Goal: Task Accomplishment & Management: Use online tool/utility

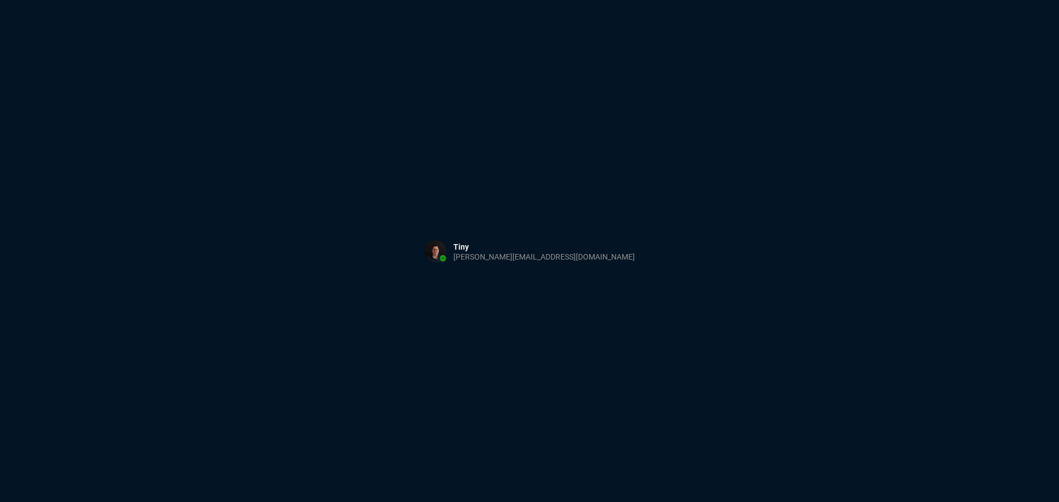
click at [534, 92] on div "Sign in with Microsoft" at bounding box center [529, 251] width 1059 height 502
click at [531, 110] on div "Sign in with Microsoft" at bounding box center [529, 251] width 1059 height 502
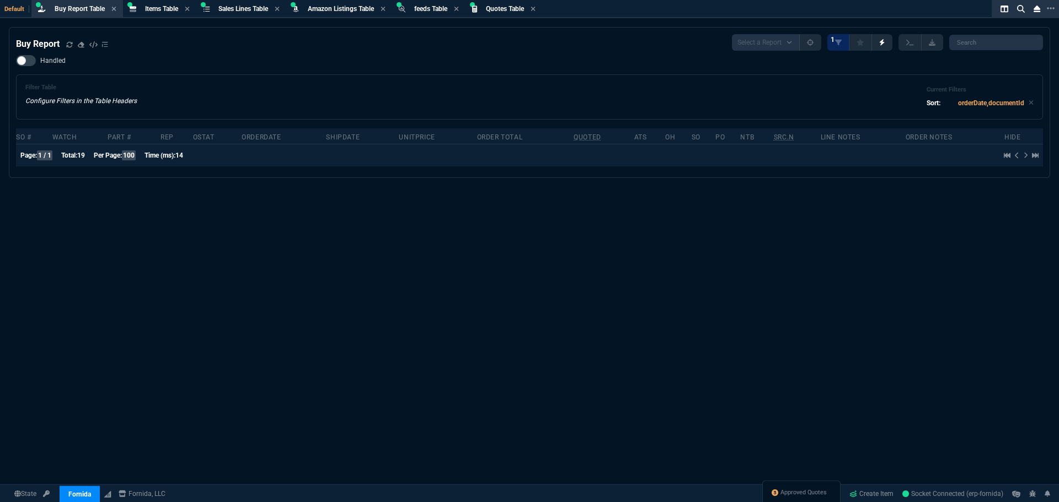
select select "8: NEPT"
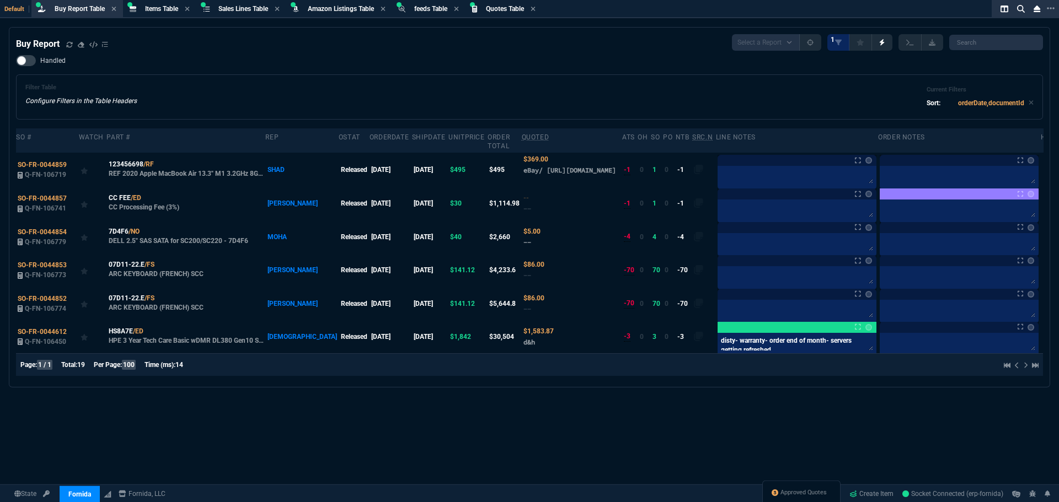
click at [556, 79] on div "Filter Table Configure Filters in the Table Headers Current Filters Sort: order…" at bounding box center [529, 96] width 1027 height 45
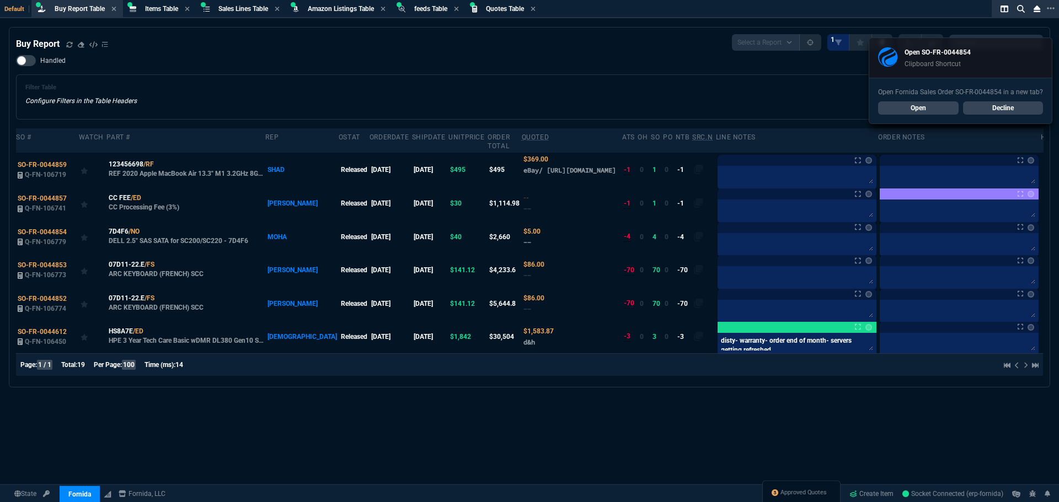
click at [920, 109] on link "Open" at bounding box center [918, 107] width 81 height 13
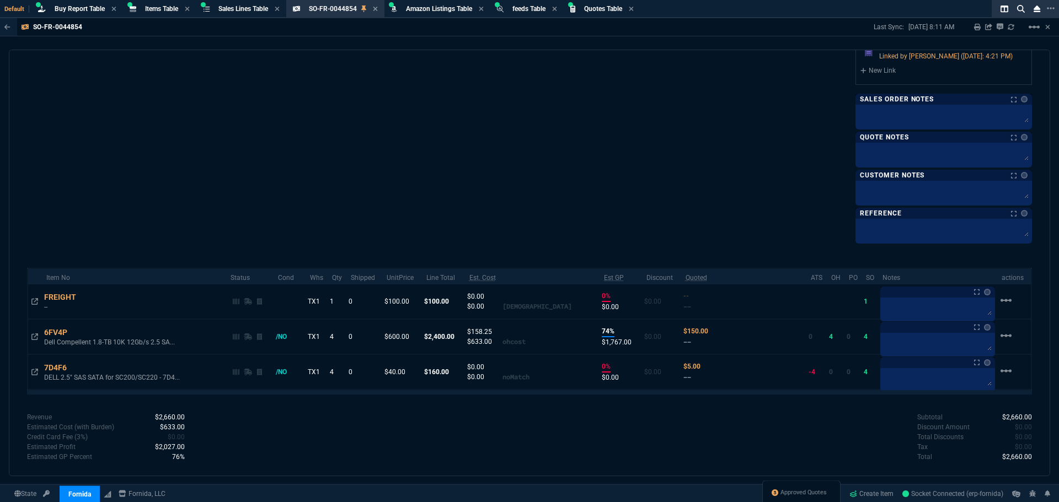
scroll to position [607, 0]
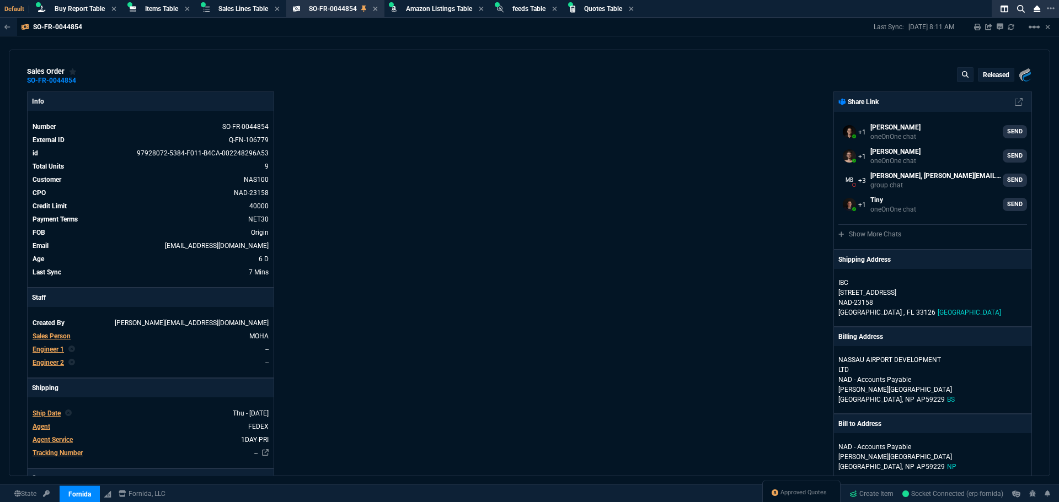
scroll to position [0, 0]
click at [83, 13] on div "Buy Report Table Buy Report" at bounding box center [77, 9] width 87 height 14
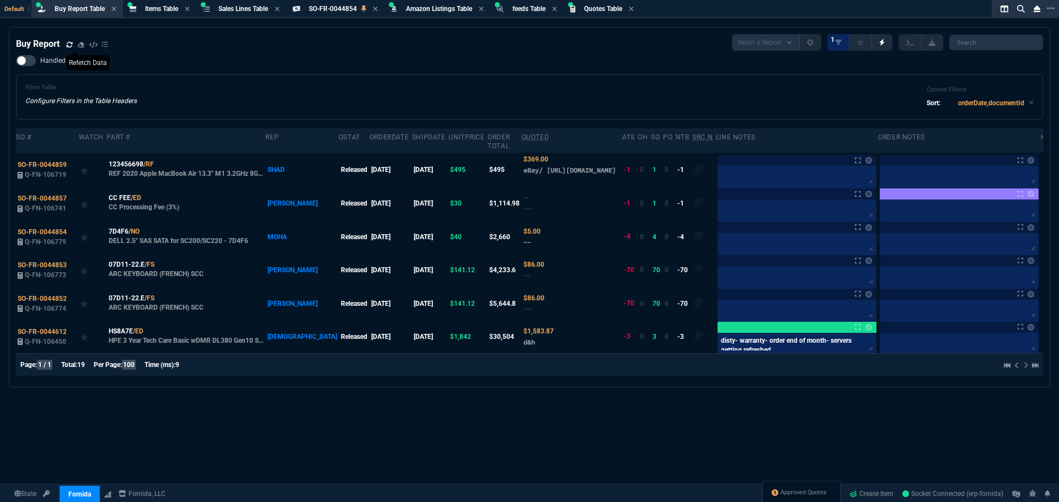
click at [69, 45] on icon at bounding box center [69, 44] width 7 height 7
click at [49, 234] on span "SO-FR-0044854" at bounding box center [42, 232] width 49 height 8
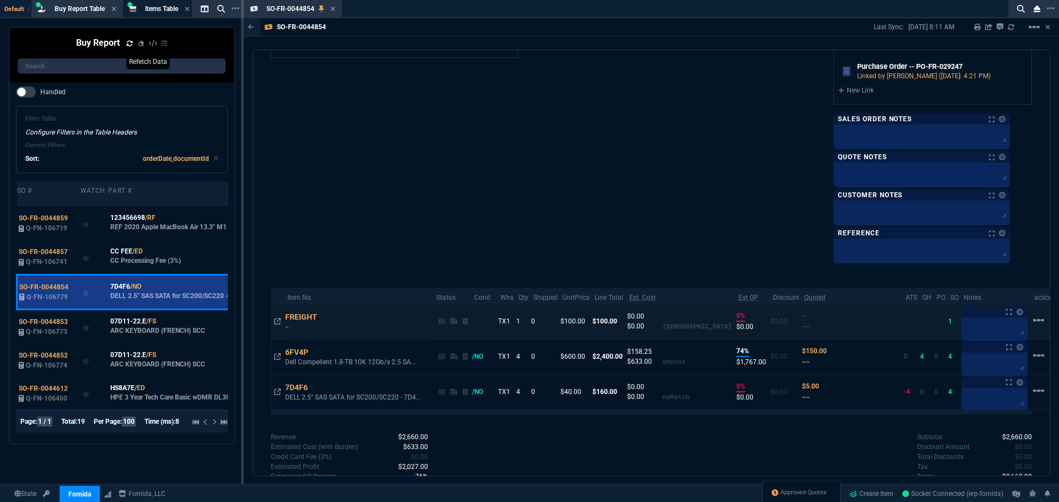
scroll to position [635, 0]
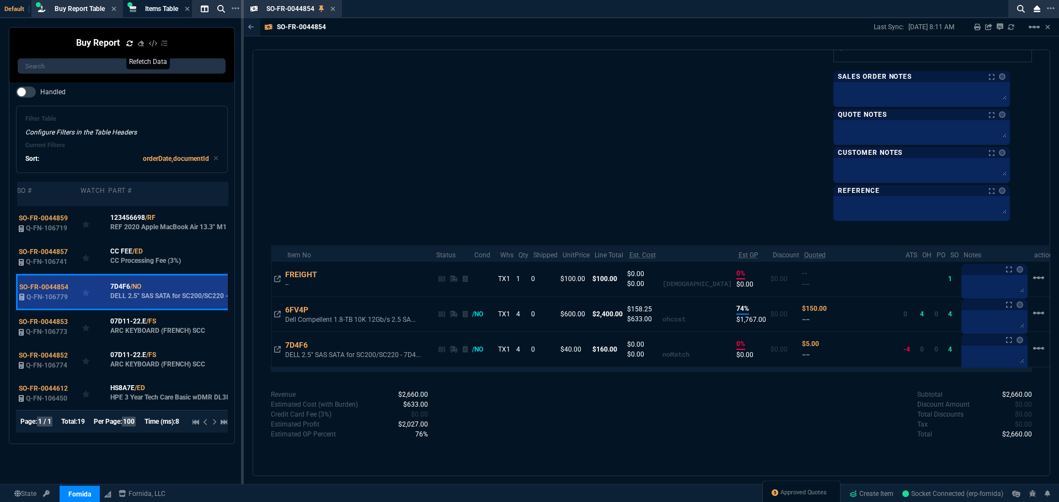
click at [331, 11] on icon at bounding box center [332, 9] width 5 height 7
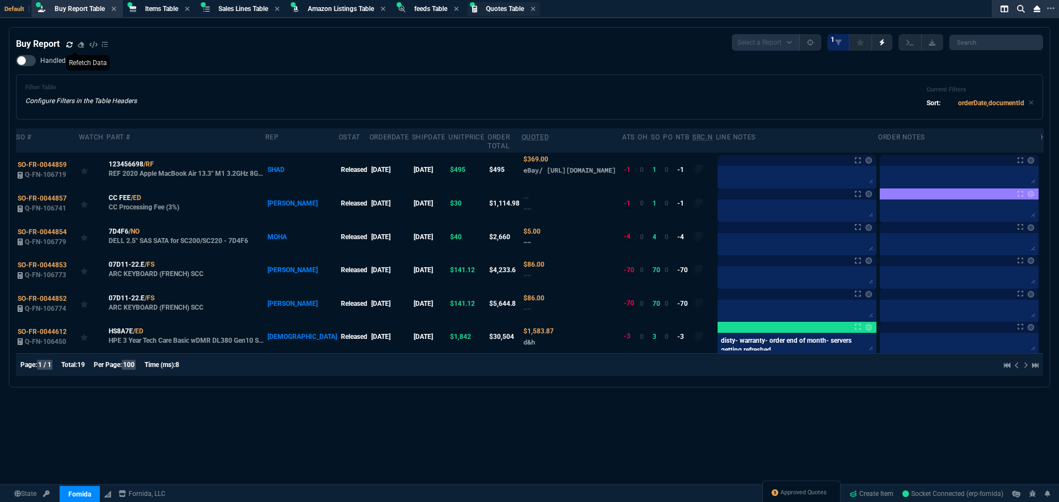
click at [507, 6] on span "Quotes Table" at bounding box center [505, 9] width 38 height 8
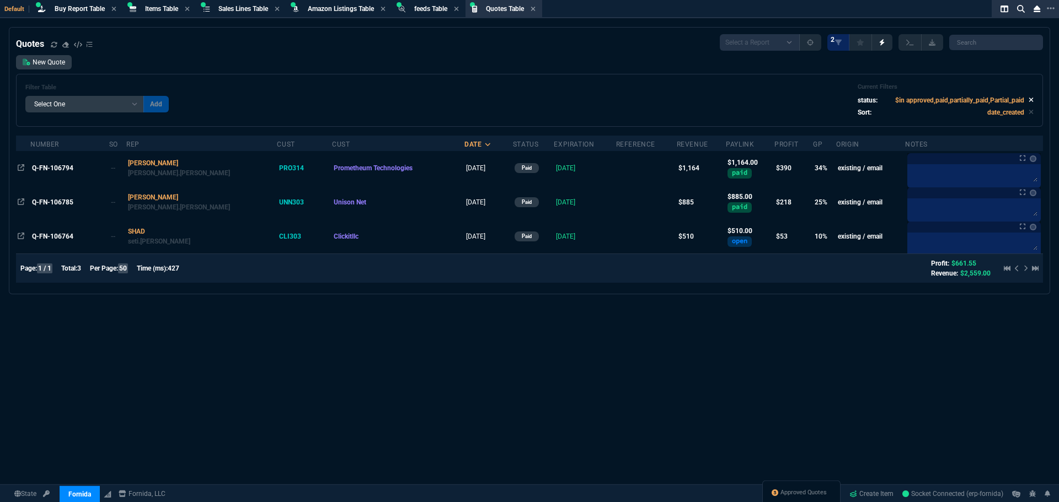
click at [1029, 98] on icon at bounding box center [1031, 100] width 5 height 7
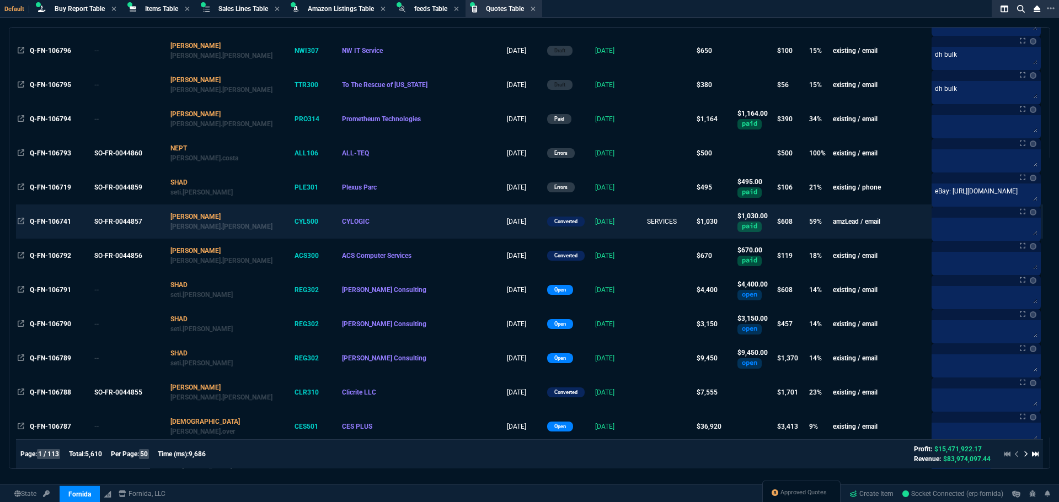
scroll to position [0, 0]
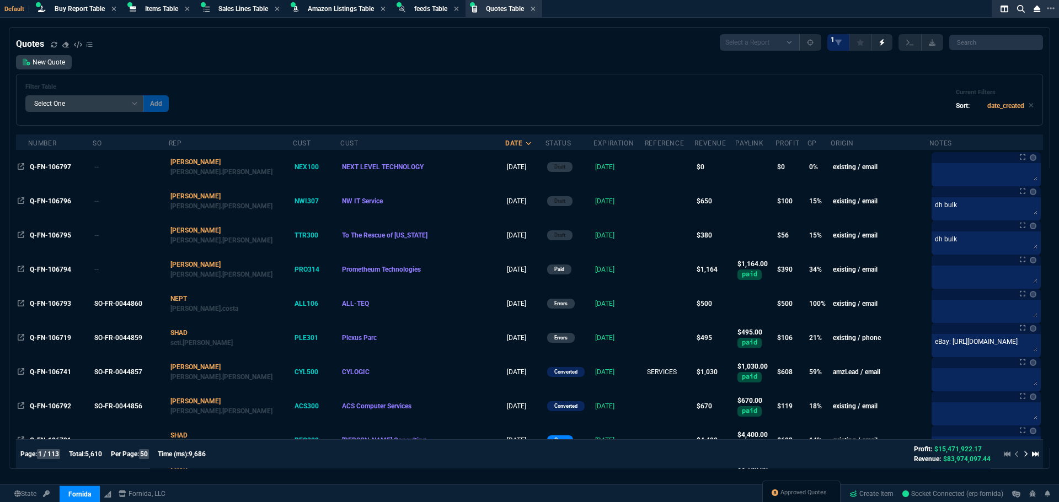
click at [140, 105] on select "Add Filter () creator (creator) Cust (headers.customerNumber) Cust (headers._cu…" at bounding box center [84, 103] width 119 height 17
select select "14: Object"
click at [25, 95] on select "Add Filter () creator (creator) Cust (headers.customerNumber) Cust (headers._cu…" at bounding box center [84, 103] width 119 height 17
click at [192, 101] on select "Equal to In List Not Equal to" at bounding box center [172, 103] width 58 height 17
select select "0: $eq"
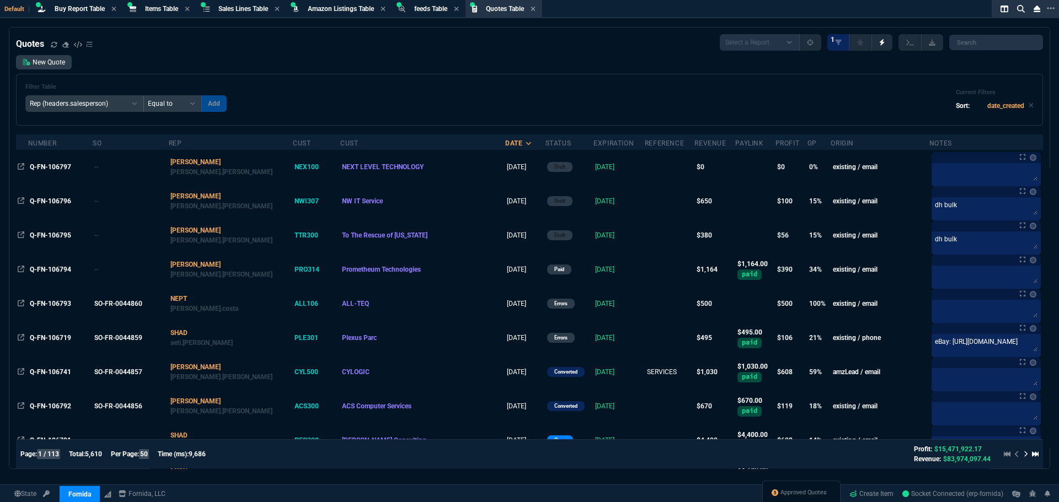
click at [143, 95] on select "Equal to In List Not Equal to" at bounding box center [172, 103] width 58 height 17
click at [300, 105] on button "Add" at bounding box center [312, 103] width 25 height 17
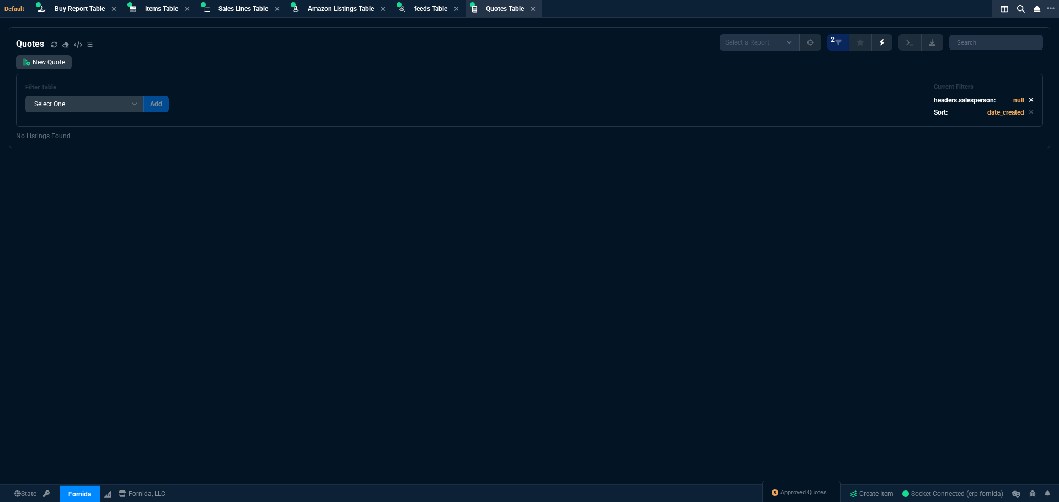
click at [1029, 100] on icon at bounding box center [1031, 100] width 5 height 7
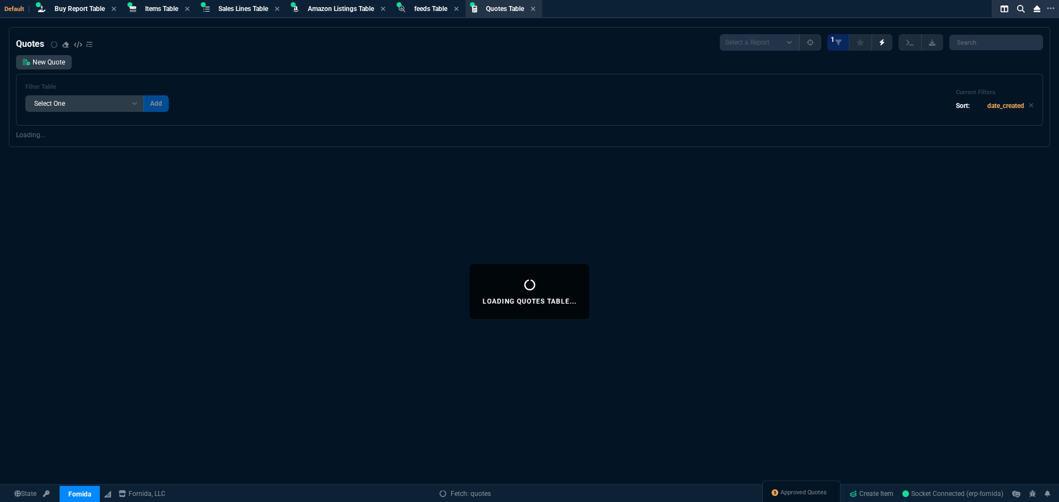
click at [132, 104] on select "Add Filter () creator (creator) Cust (headers.customerNumber) Cust (headers._cu…" at bounding box center [84, 103] width 119 height 17
select select "14: Object"
click at [25, 95] on select "Add Filter () creator (creator) Cust (headers.customerNumber) Cust (headers._cu…" at bounding box center [84, 103] width 119 height 17
click at [190, 103] on select "Equal to In List Not Equal to" at bounding box center [172, 103] width 58 height 17
select select "0: $eq"
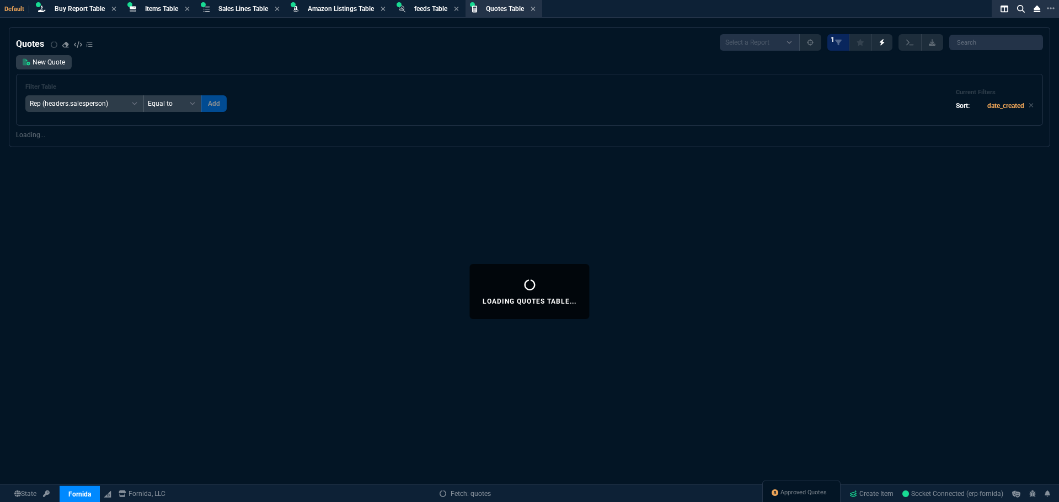
click at [143, 95] on select "Equal to In List Not Equal to" at bounding box center [172, 103] width 58 height 17
click at [244, 110] on input "text" at bounding box center [250, 103] width 99 height 17
type input "NEPT"
click at [300, 105] on button "Add" at bounding box center [312, 103] width 25 height 17
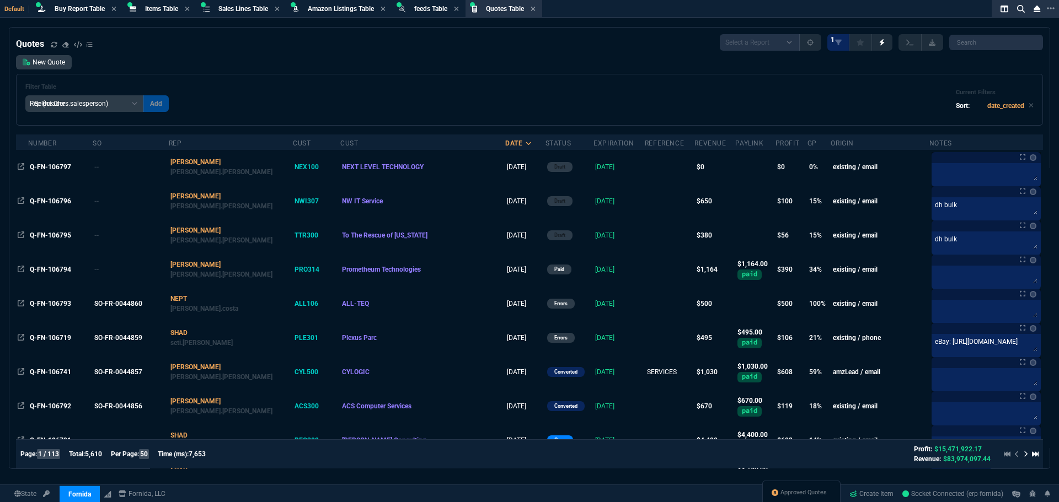
select select
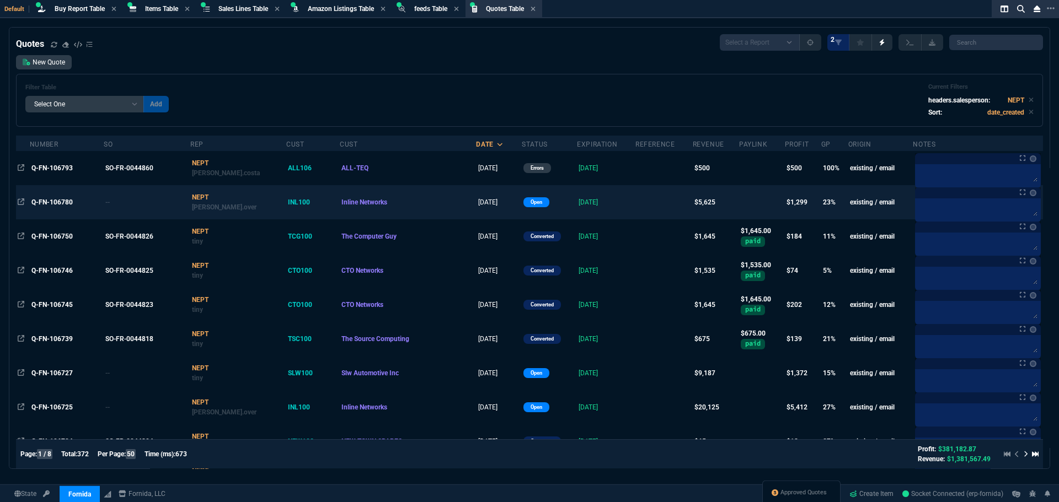
scroll to position [55, 0]
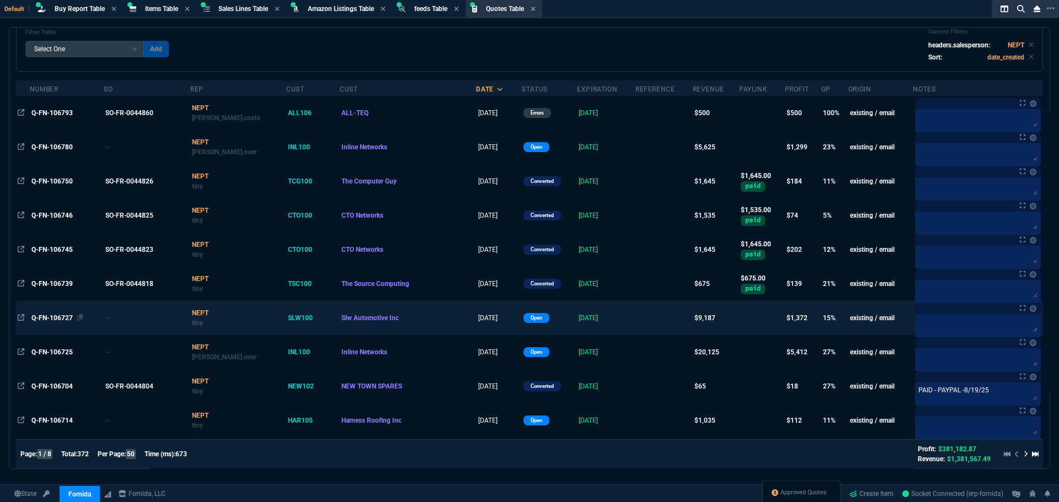
click at [45, 319] on span "Q-FN-106727" at bounding box center [51, 318] width 41 height 8
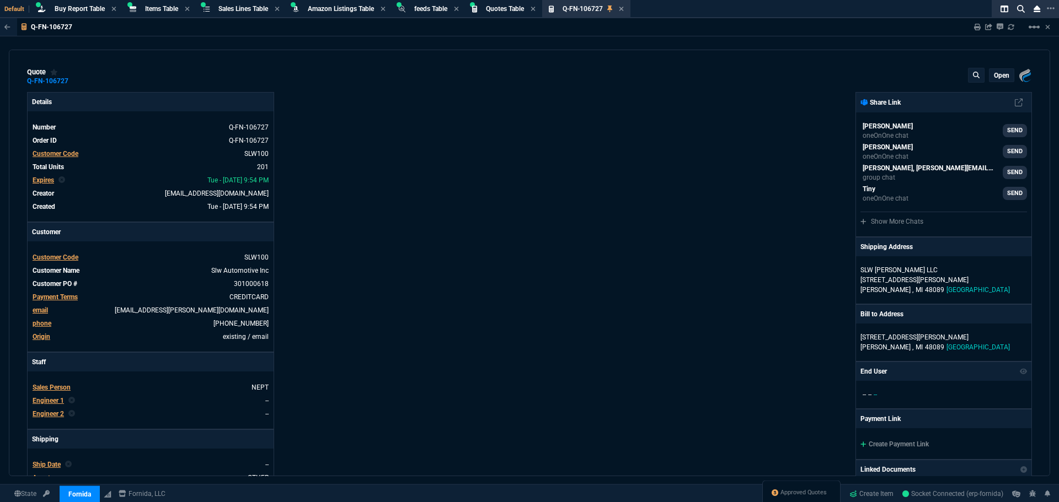
type input "19"
type input "8"
type input "18"
type input "145"
type input "28"
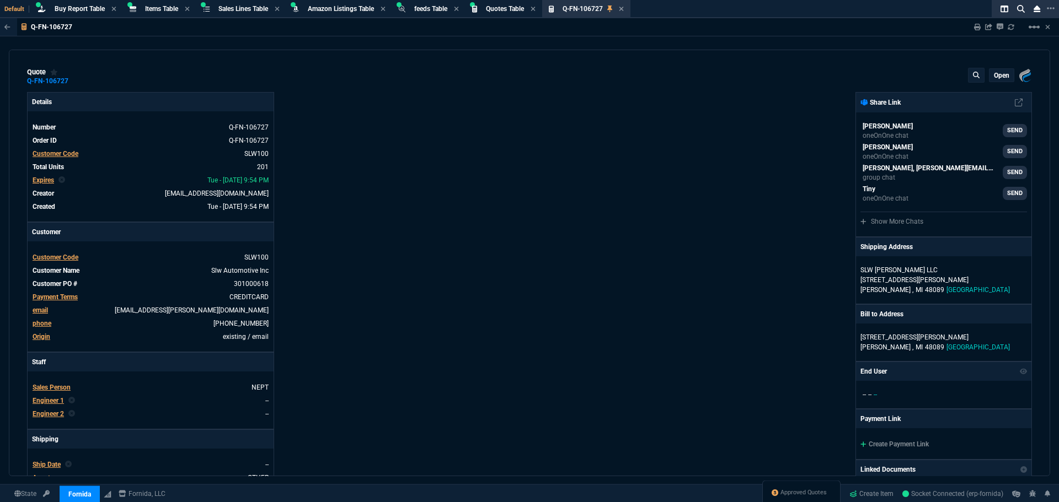
type input "3"
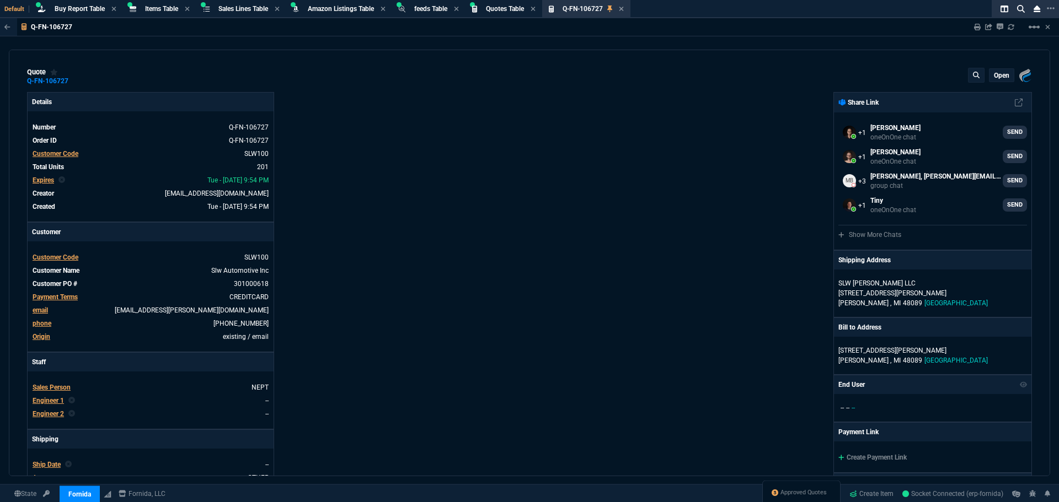
select select "8: NEPT"
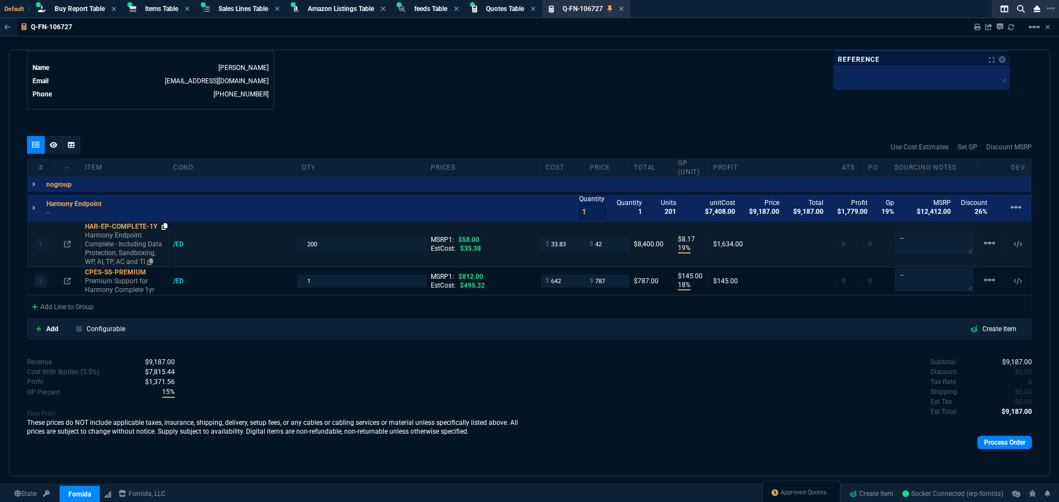
click at [164, 227] on icon at bounding box center [165, 226] width 6 height 7
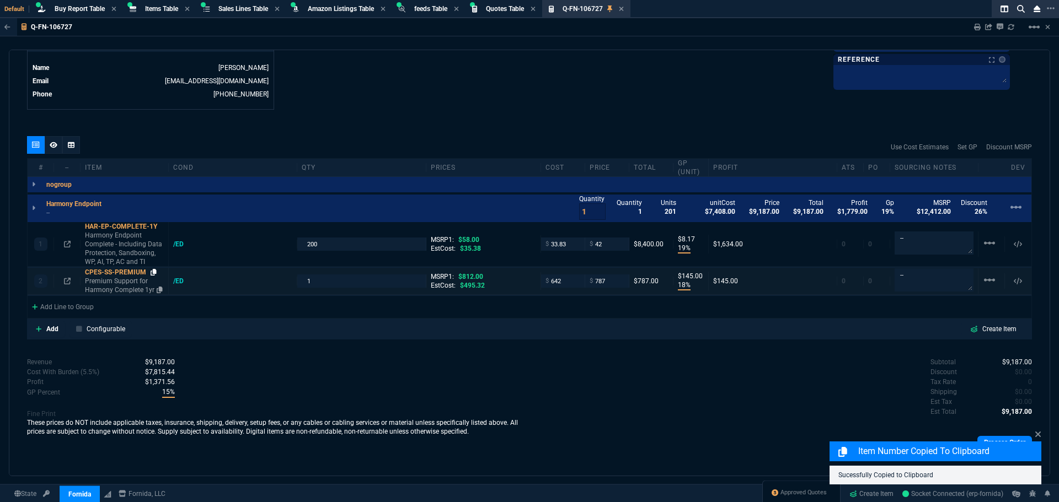
click at [152, 274] on icon at bounding box center [154, 272] width 6 height 7
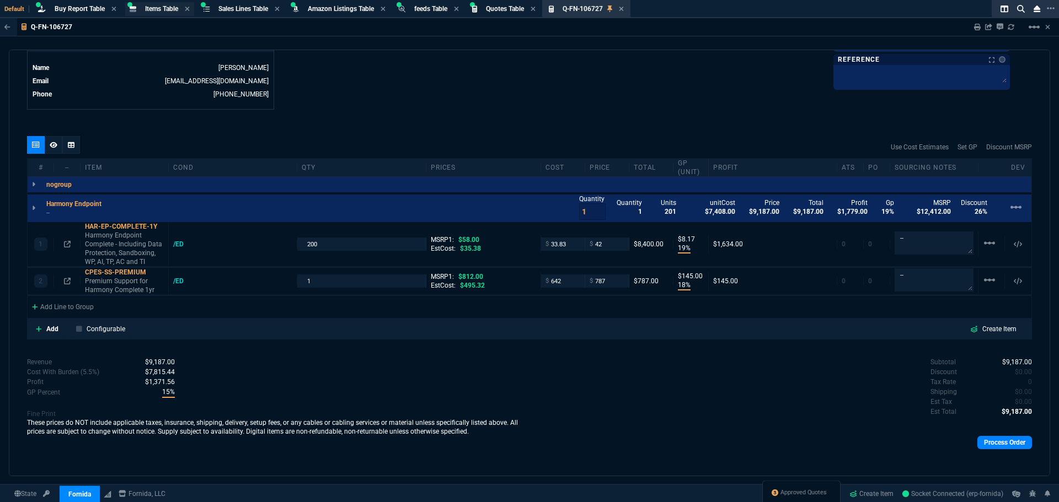
click at [158, 10] on span "Items Table" at bounding box center [161, 9] width 33 height 8
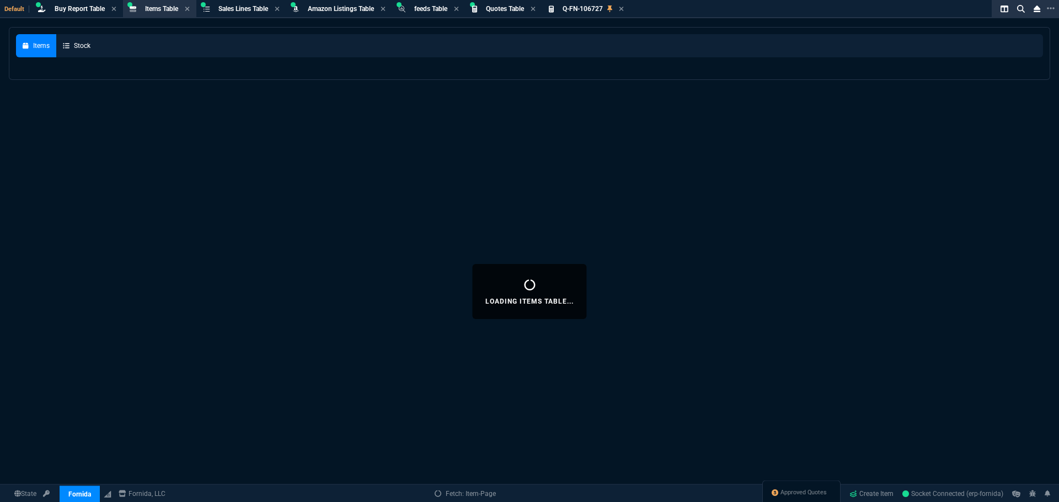
select select
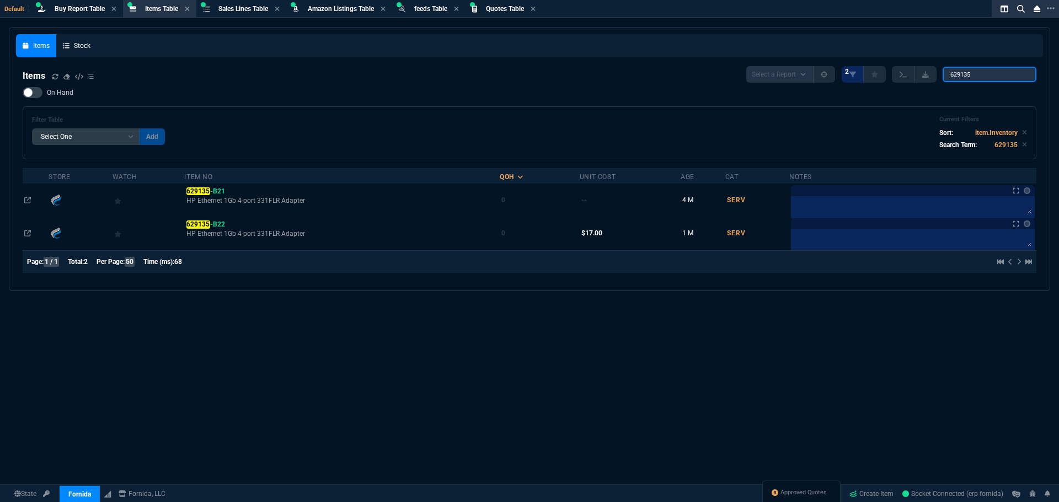
drag, startPoint x: 936, startPoint y: 82, endPoint x: 926, endPoint y: 83, distance: 10.5
click at [927, 83] on div "Items Select a Report NEW QUERY 2 629135 On Hand Filter Table Select One Add Fi…" at bounding box center [530, 171] width 1014 height 211
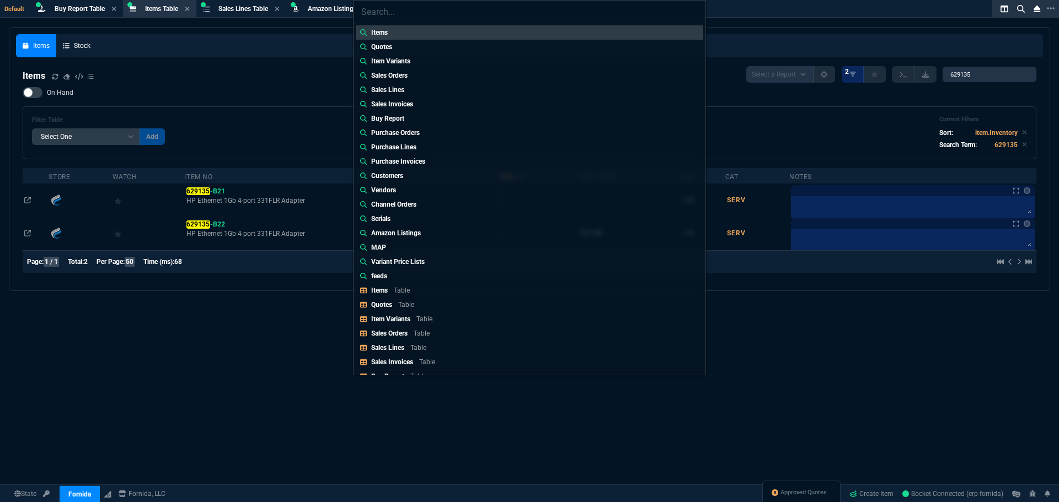
drag, startPoint x: 903, startPoint y: 108, endPoint x: 907, endPoint y: 103, distance: 6.3
click at [902, 109] on div "Items Quotes Item Variants Sales Orders Sales Lines Sales Invoices Buy Report P…" at bounding box center [529, 251] width 1059 height 502
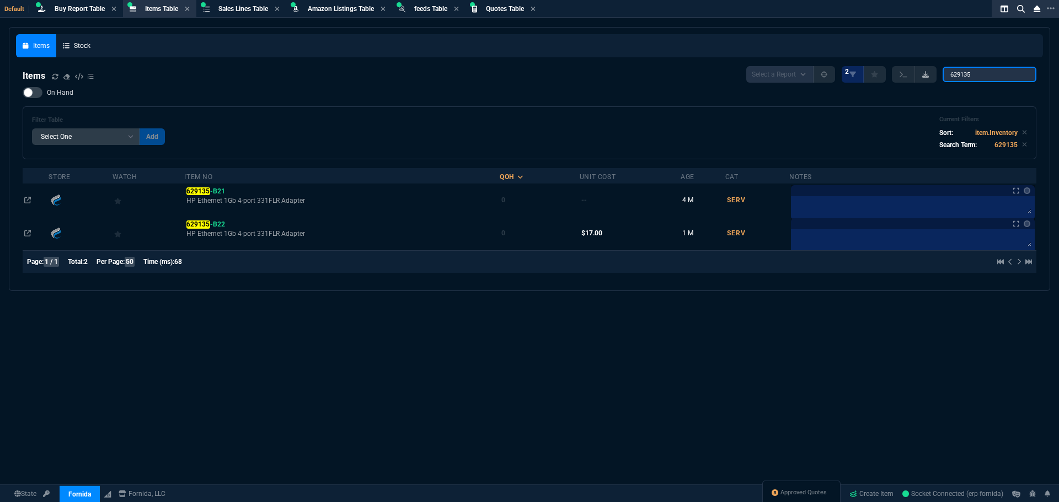
drag, startPoint x: 939, startPoint y: 79, endPoint x: 928, endPoint y: 79, distance: 11.6
click at [931, 79] on div "Select a Report NEW QUERY 2 629135" at bounding box center [891, 74] width 290 height 17
paste input "3290646-A"
type input "3290646-A"
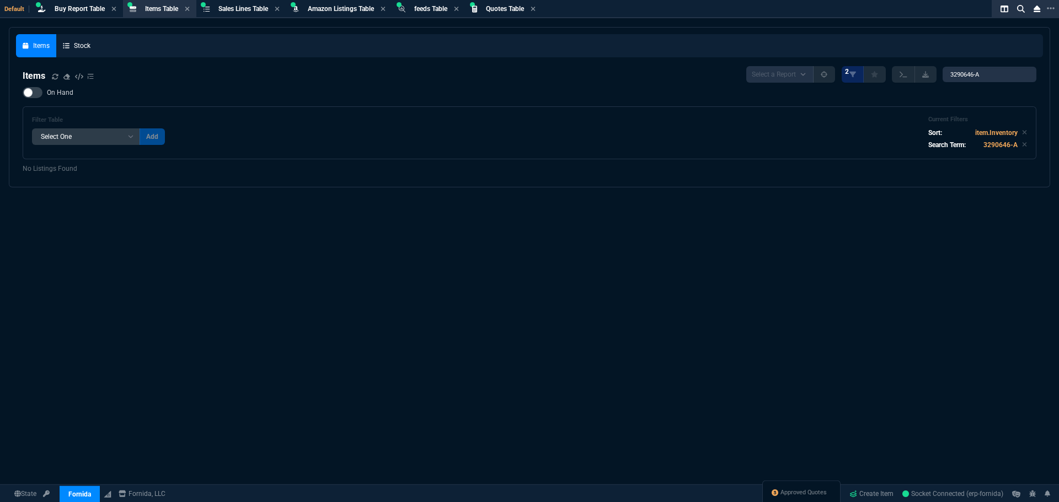
click at [579, 78] on div "Items Select a Report NEW QUERY 2 3290646-A" at bounding box center [530, 74] width 1014 height 17
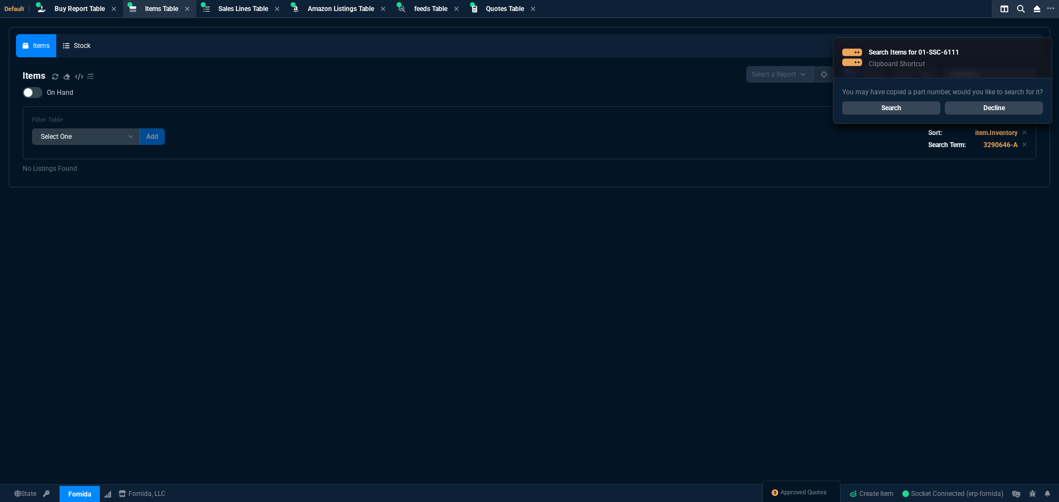
click at [902, 108] on link "Search" at bounding box center [891, 107] width 98 height 13
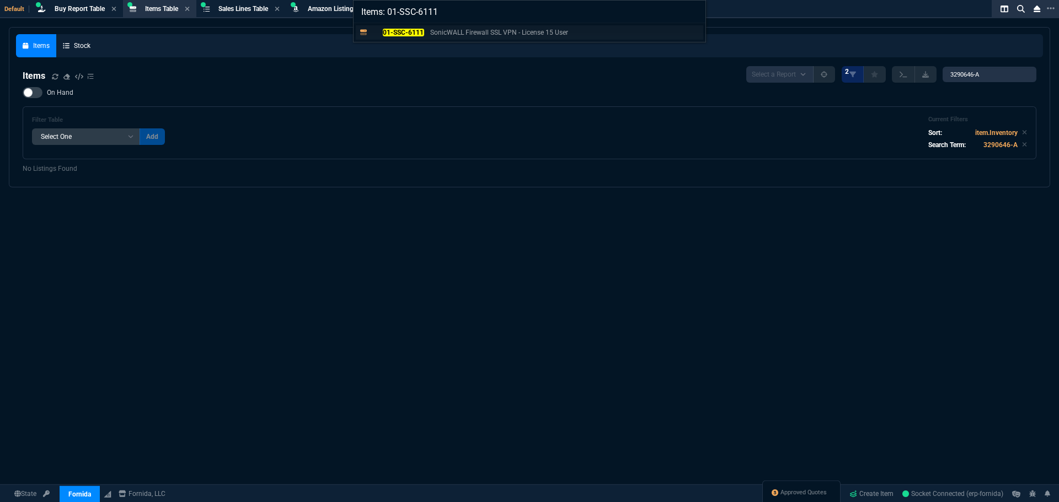
click at [410, 34] on mark "01-SSC-6111" at bounding box center [403, 33] width 41 height 8
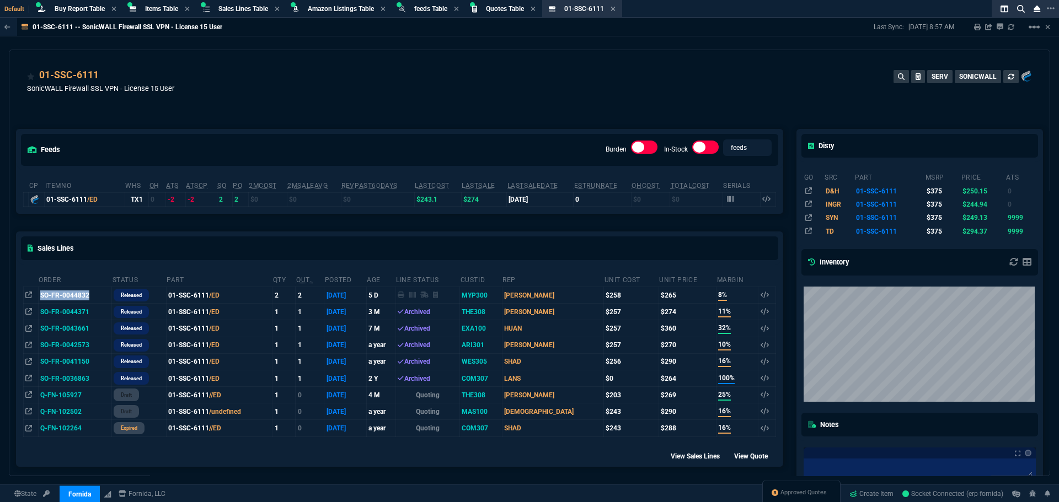
drag, startPoint x: 90, startPoint y: 295, endPoint x: 42, endPoint y: 298, distance: 48.1
click at [42, 298] on td "SO-FR-0044832" at bounding box center [74, 295] width 73 height 17
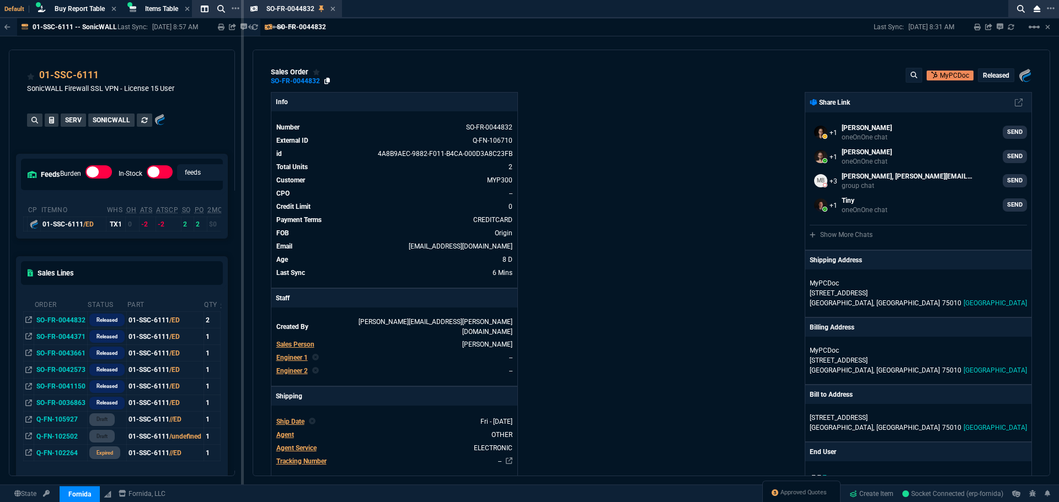
click at [324, 79] on icon at bounding box center [327, 81] width 6 height 7
drag, startPoint x: 680, startPoint y: 208, endPoint x: 733, endPoint y: 186, distance: 57.7
click at [684, 208] on div "Fornida, LLC 2609 Technology Dr Suite 300 Plano, TX 75074 Share Link Steven Hua…" at bounding box center [841, 439] width 381 height 694
click at [332, 9] on icon at bounding box center [332, 9] width 5 height 7
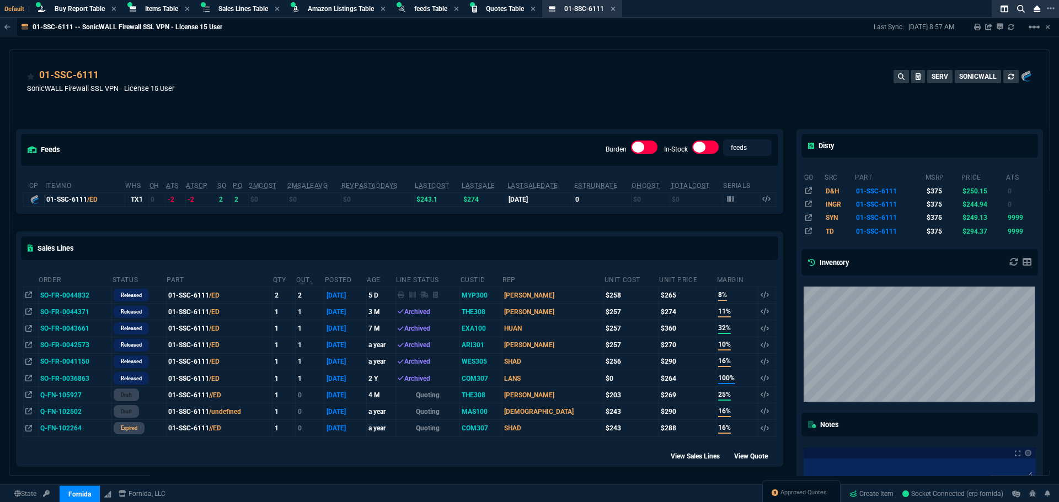
click at [823, 99] on div "01-SSC-6111 SonicWALL Firewall SSL VPN - License 15 User SERV SONICWALL" at bounding box center [529, 87] width 1005 height 39
click at [537, 95] on div "01-SSC-6111 SonicWALL Firewall SSL VPN - License 15 User SERV SONICWALL" at bounding box center [529, 87] width 1005 height 39
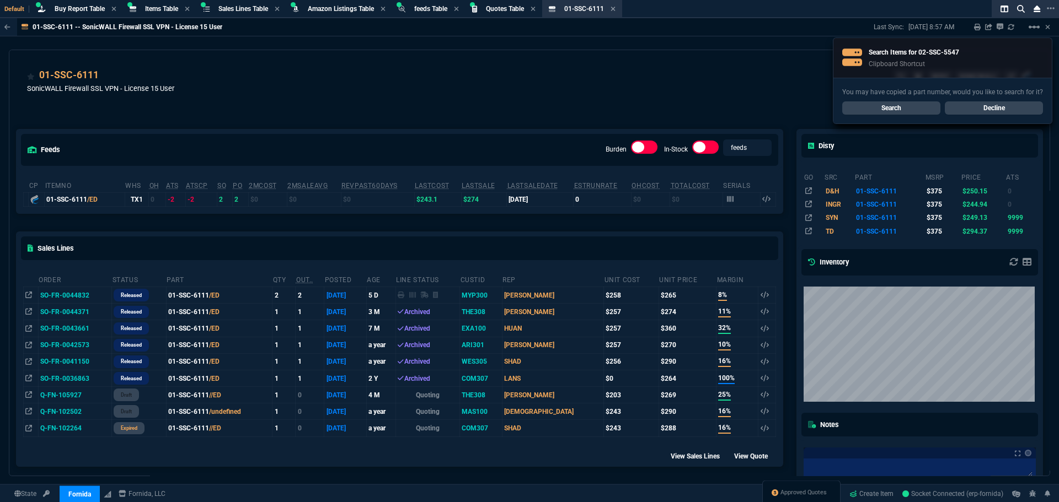
click at [884, 105] on link "Search" at bounding box center [891, 107] width 98 height 13
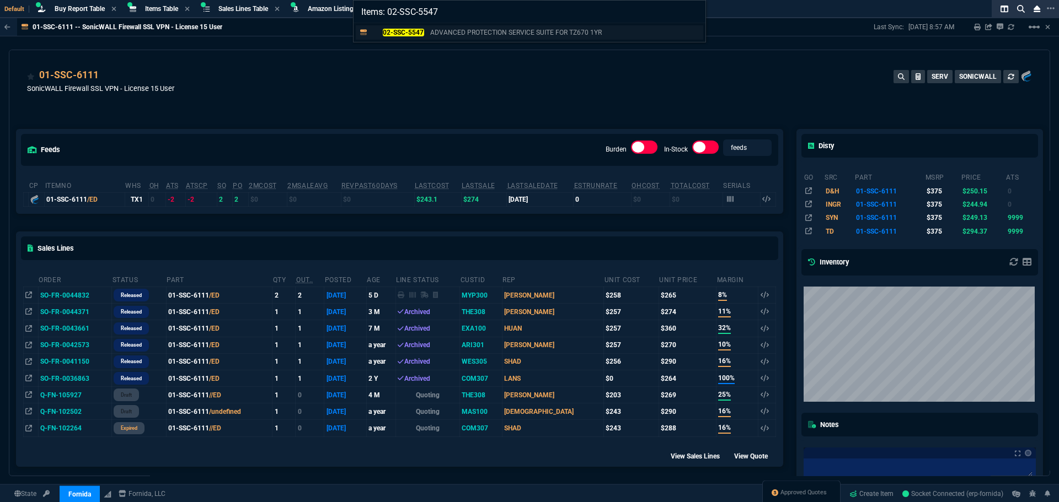
click at [396, 31] on mark "02-SSC-5547" at bounding box center [403, 33] width 41 height 8
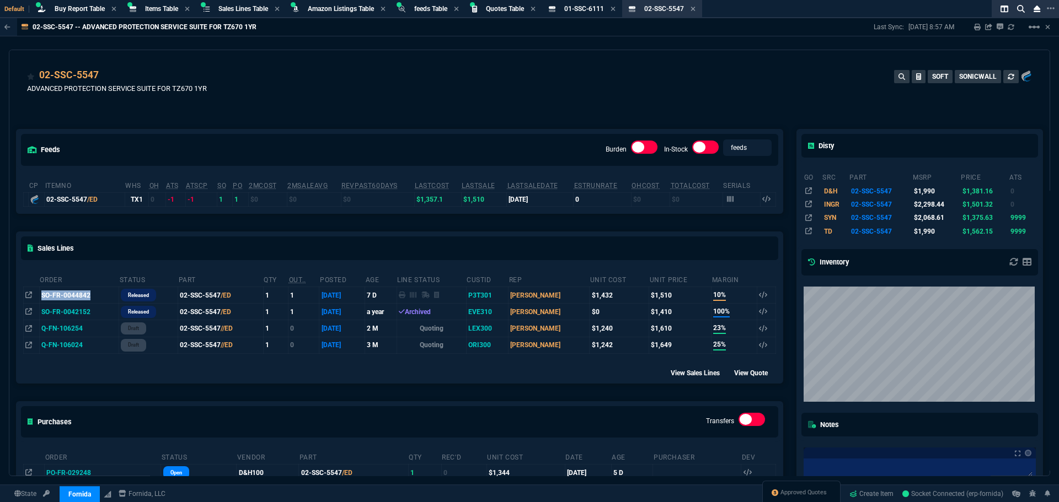
drag, startPoint x: 91, startPoint y: 296, endPoint x: 42, endPoint y: 298, distance: 48.6
click at [42, 298] on td "SO-FR-0044842" at bounding box center [78, 295] width 79 height 17
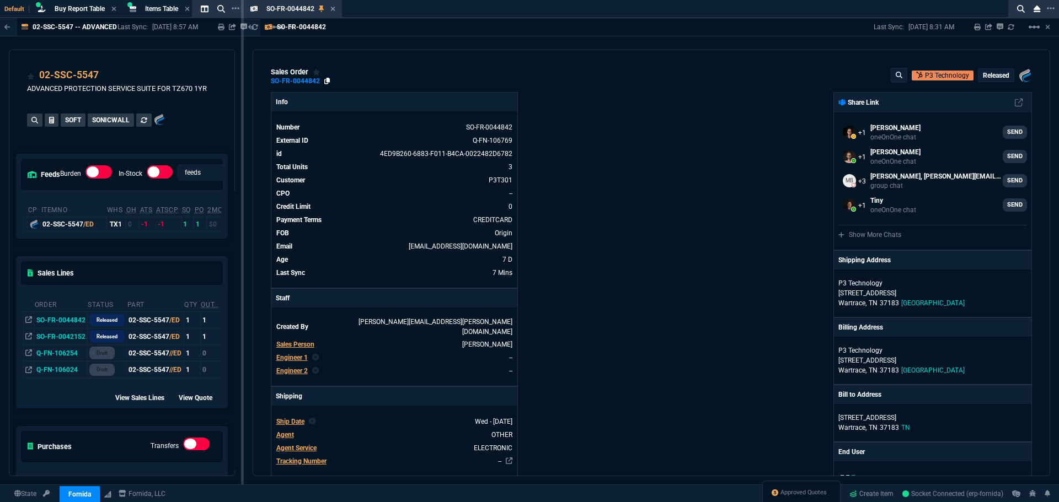
click at [325, 79] on icon at bounding box center [327, 81] width 6 height 7
click at [331, 10] on icon at bounding box center [332, 9] width 5 height 7
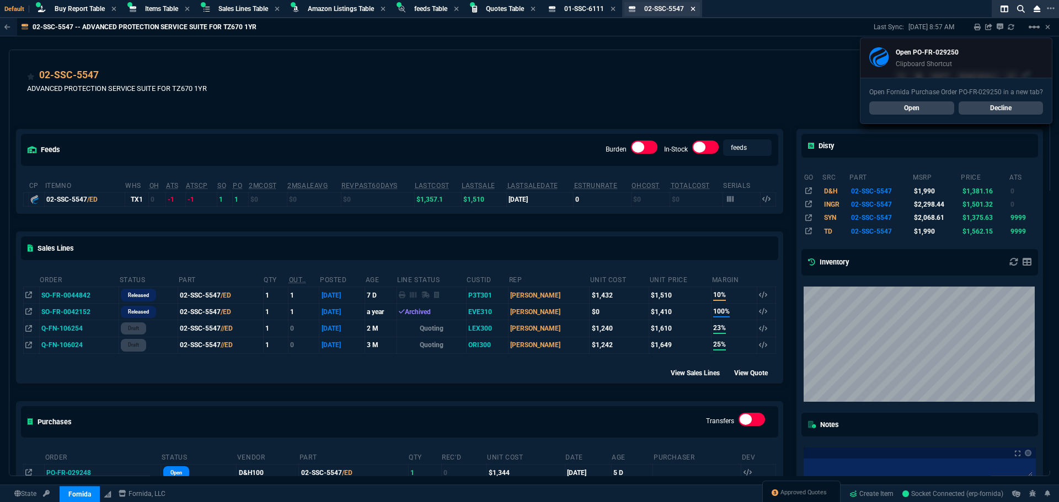
click at [695, 7] on icon at bounding box center [692, 9] width 4 height 4
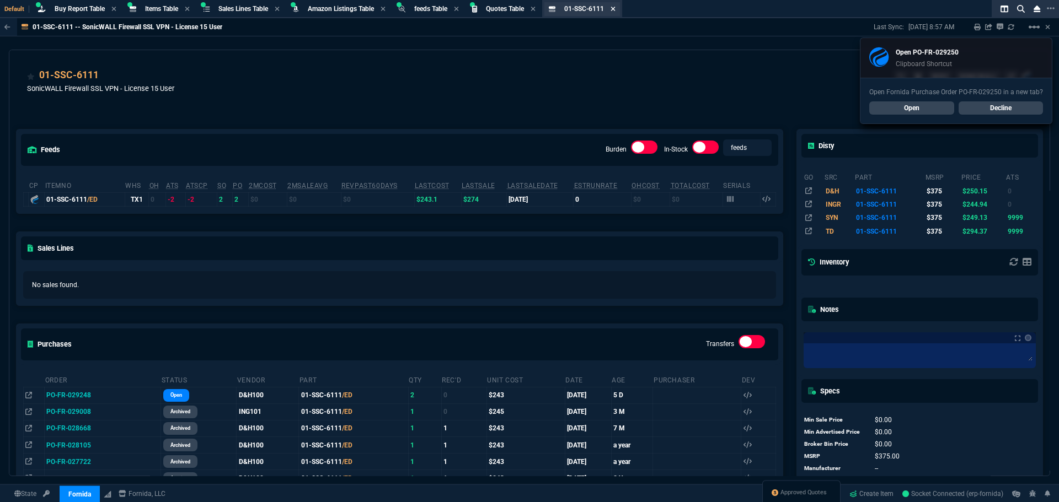
click at [615, 9] on icon at bounding box center [613, 9] width 4 height 4
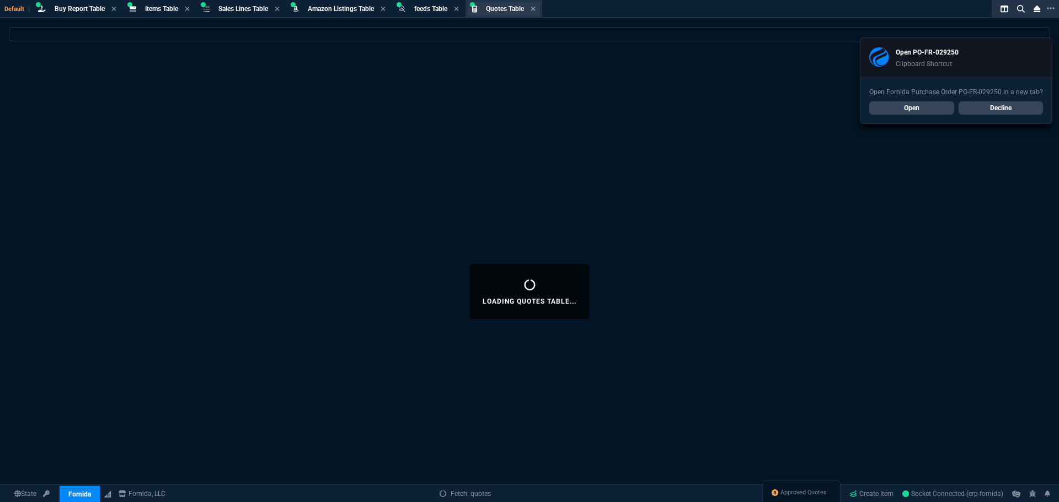
select select
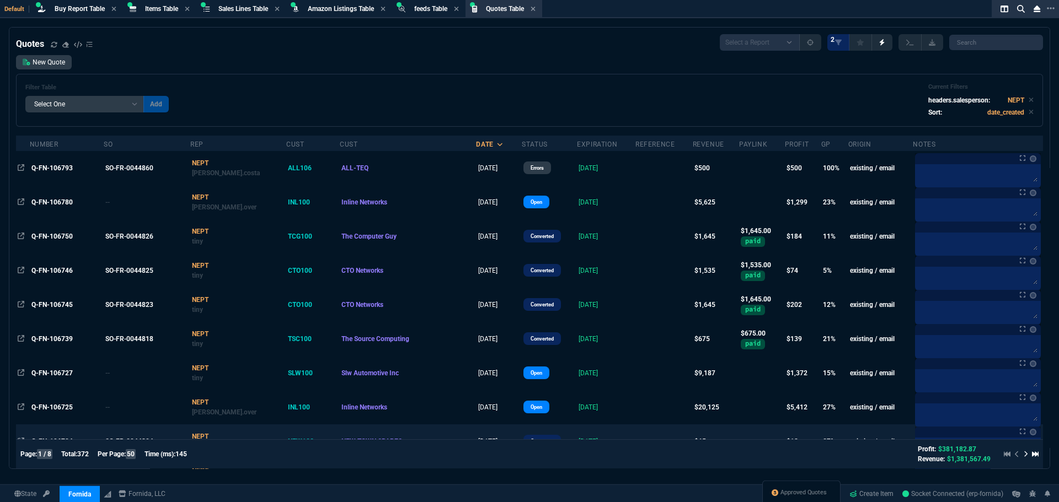
scroll to position [55, 0]
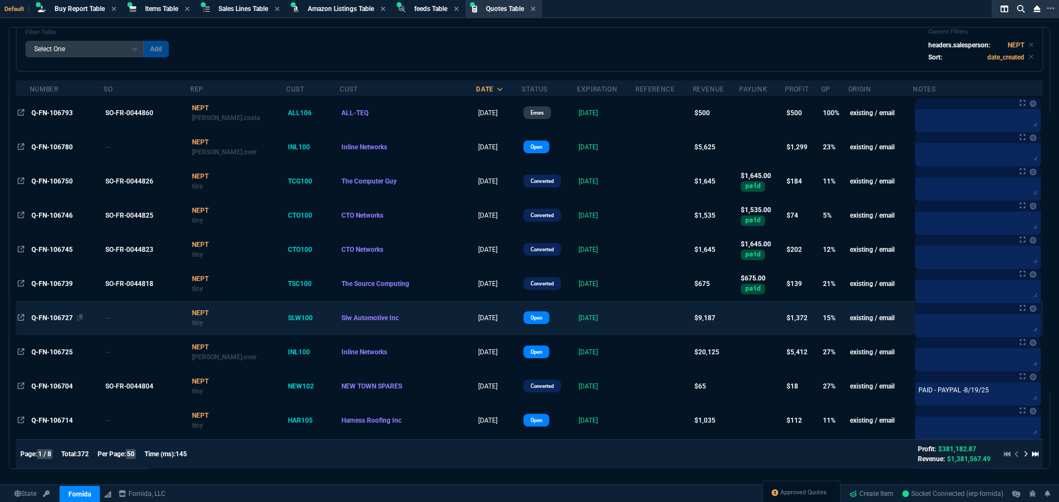
click at [60, 318] on span "Q-FN-106727" at bounding box center [51, 318] width 41 height 8
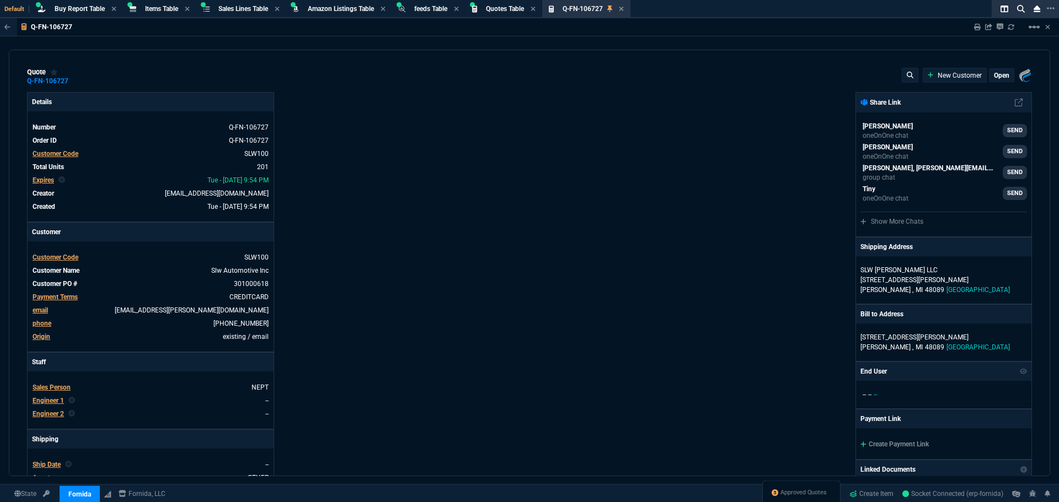
type input "19"
type input "8"
type input "18"
type input "145"
type input "28"
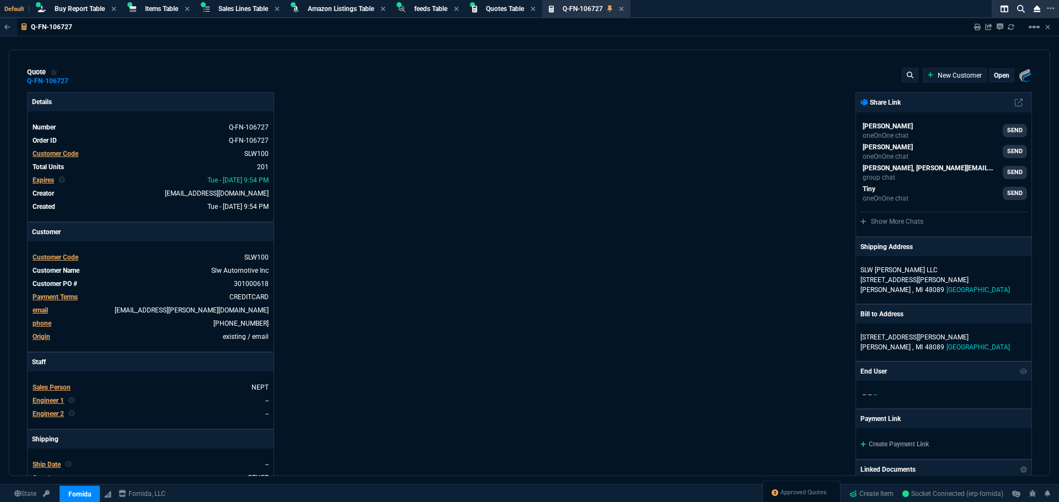
type input "3"
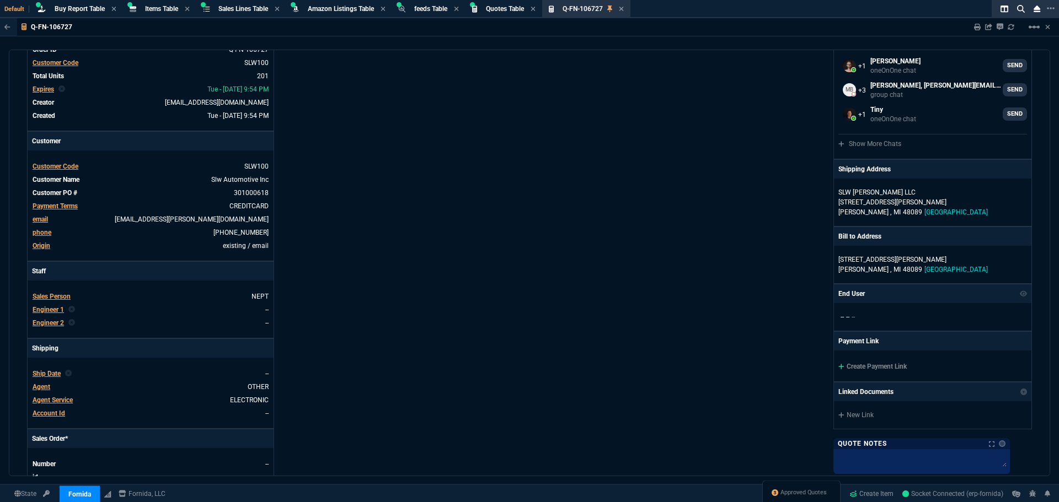
scroll to position [0, 0]
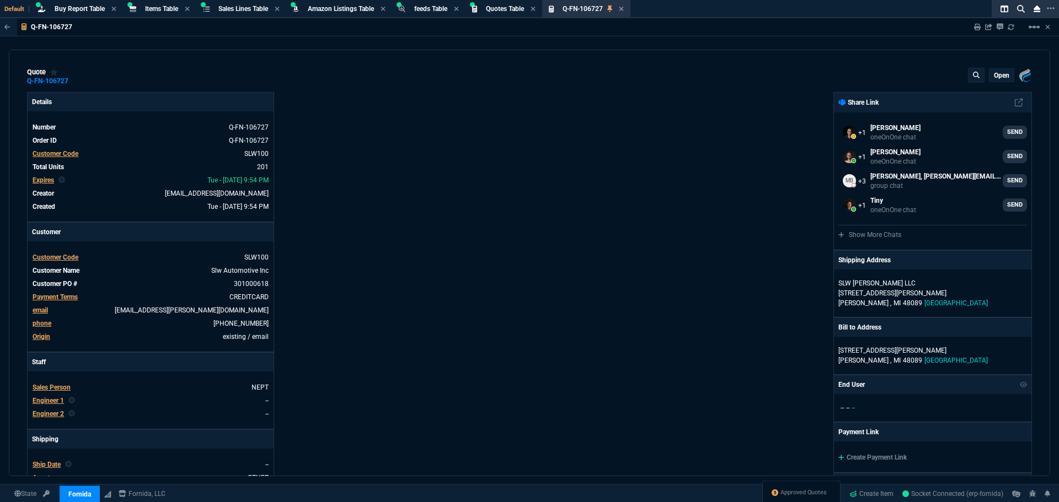
click at [994, 76] on p "open" at bounding box center [1001, 75] width 15 height 9
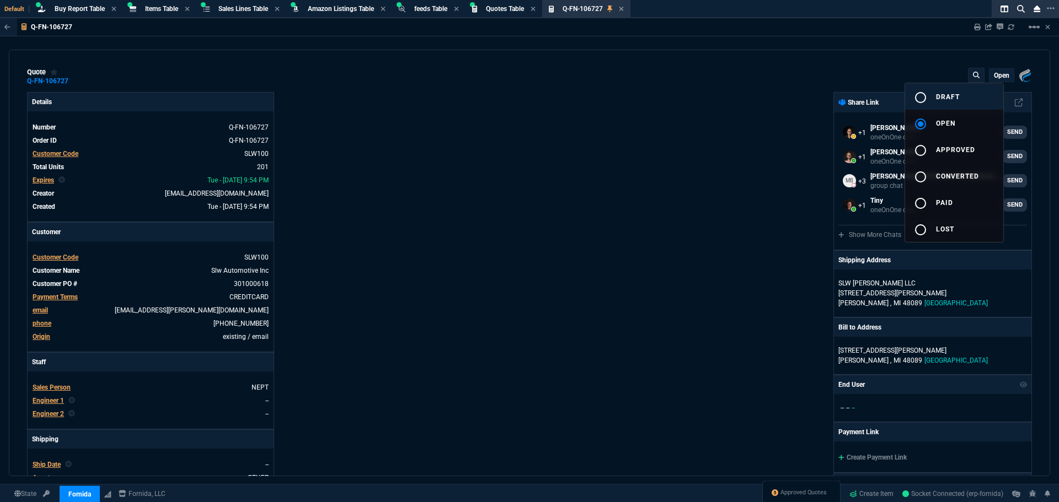
click at [925, 95] on mat-icon "radio_button_unchecked" at bounding box center [920, 97] width 13 height 13
type input "19"
type input "8"
type input "18"
type input "145"
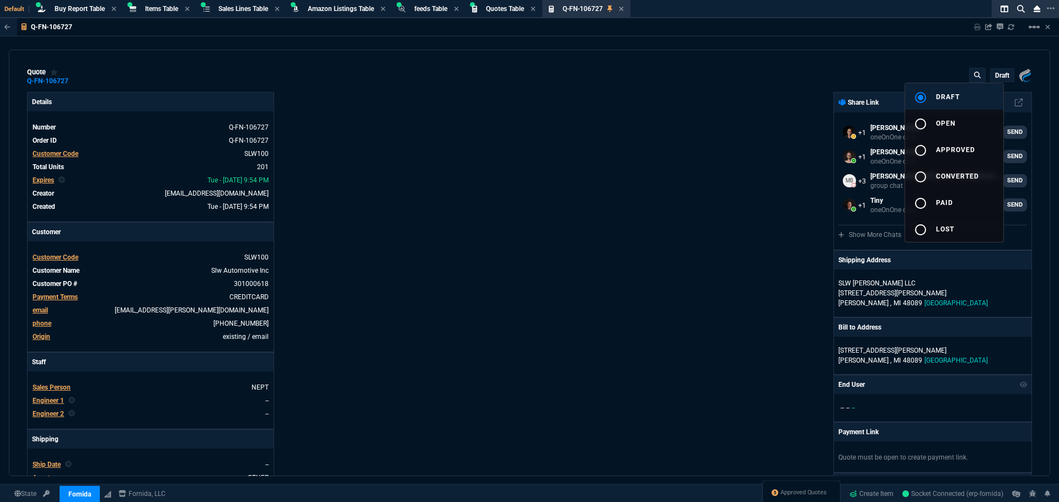
type input "28"
type input "3"
click at [565, 128] on div at bounding box center [529, 251] width 1059 height 502
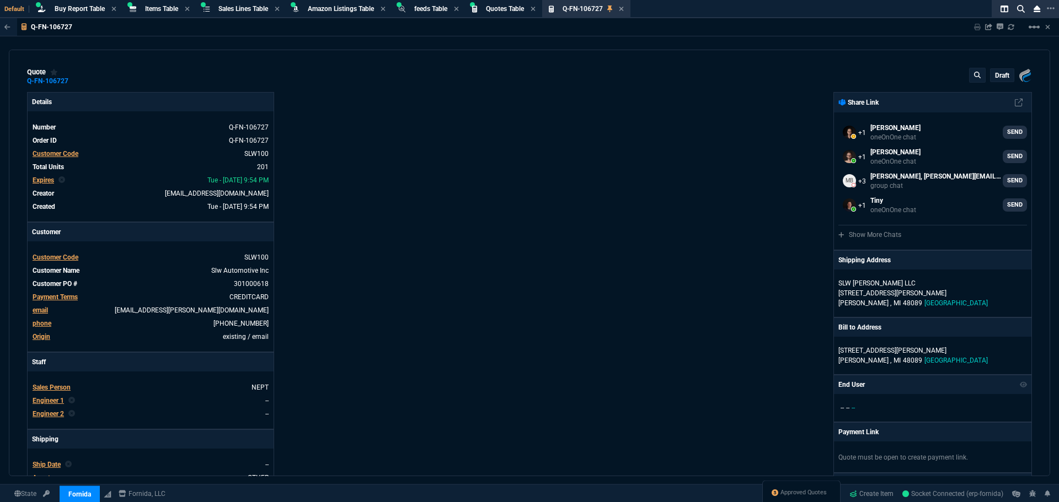
click at [63, 295] on span "Payment Terms" at bounding box center [55, 297] width 45 height 8
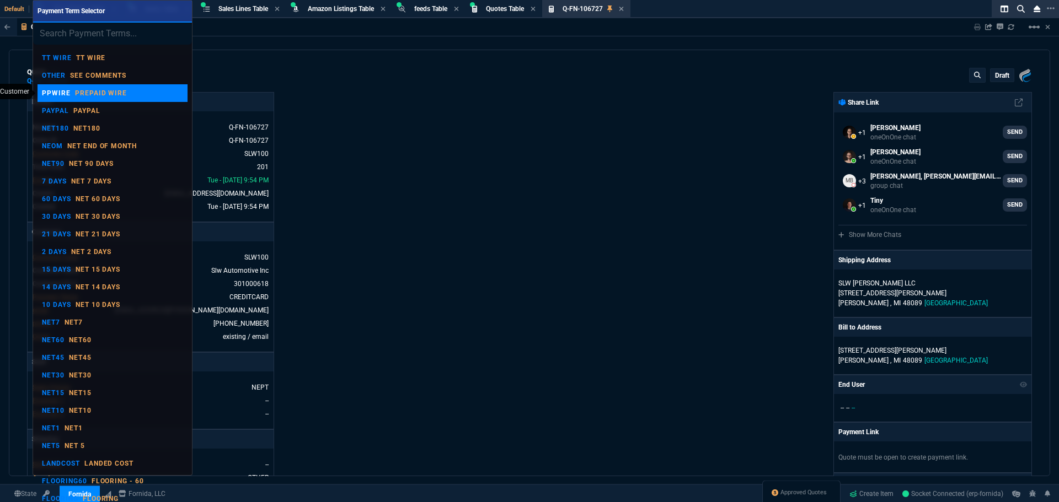
click at [58, 93] on p "PPWIRE" at bounding box center [56, 93] width 29 height 9
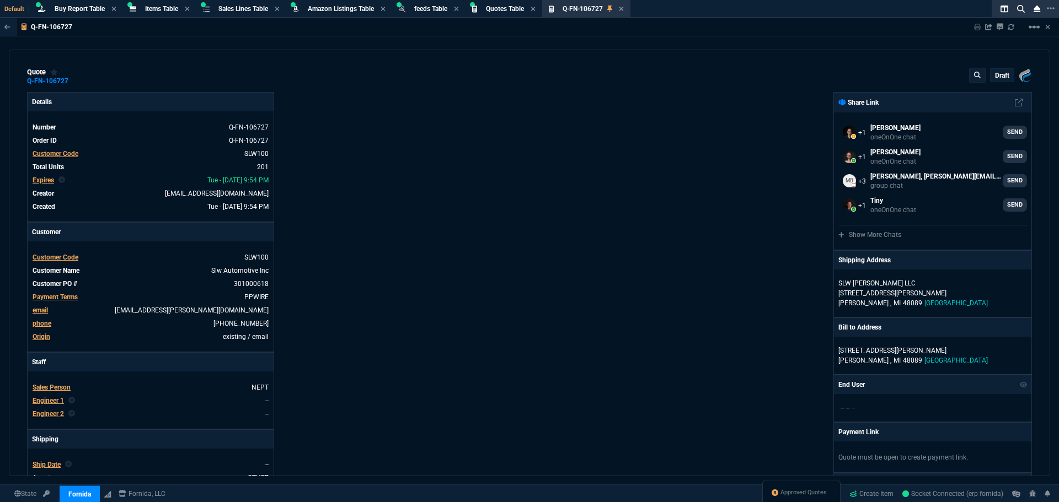
click at [996, 79] on p "draft" at bounding box center [1002, 75] width 14 height 9
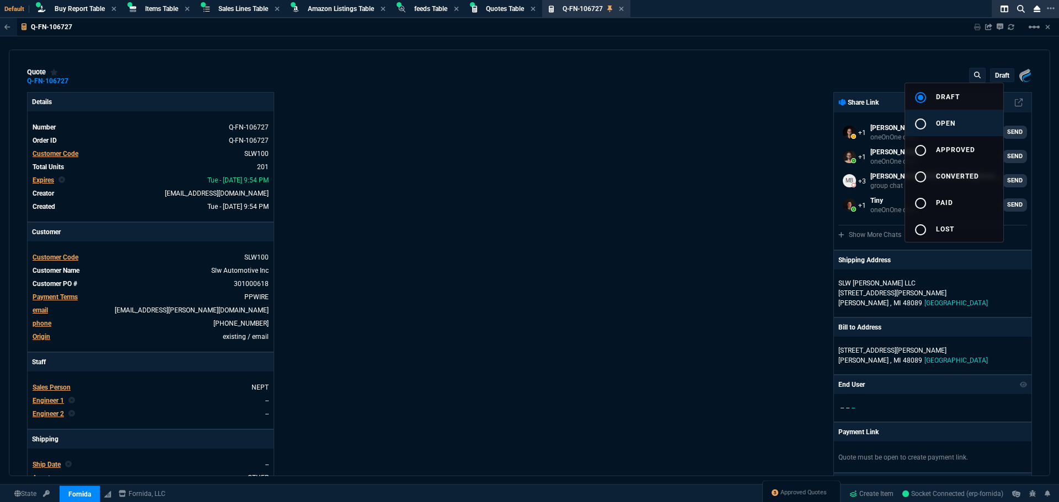
click at [919, 121] on mat-icon "radio_button_unchecked" at bounding box center [920, 123] width 13 height 13
type input "19"
type input "8"
type input "18"
type input "145"
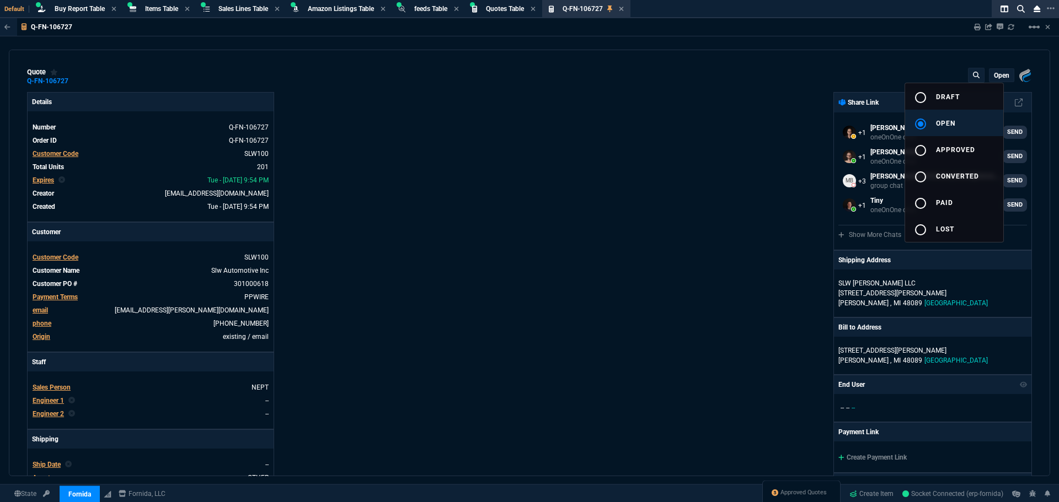
type input "28"
type input "3"
click at [702, 128] on div at bounding box center [529, 251] width 1059 height 502
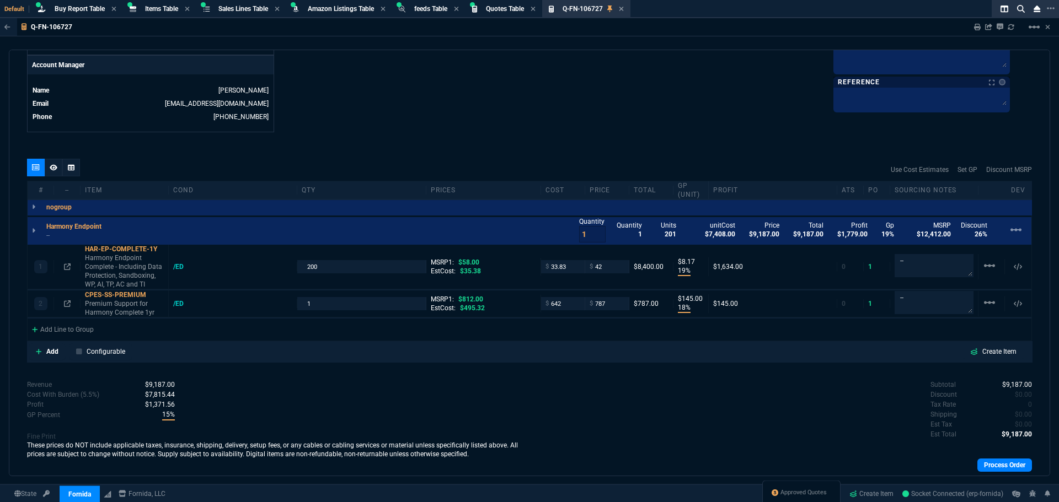
scroll to position [558, 0]
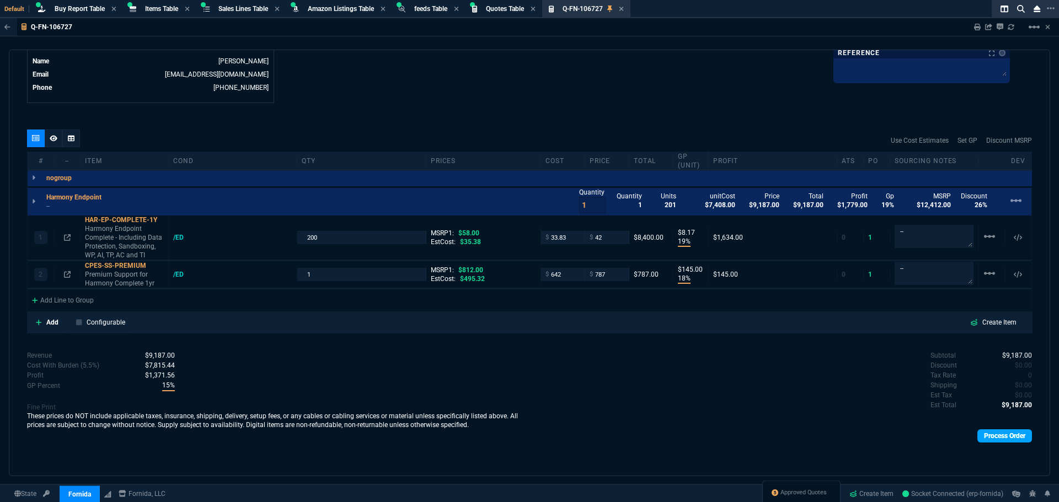
click at [1012, 438] on link "Process Order" at bounding box center [1004, 436] width 55 height 13
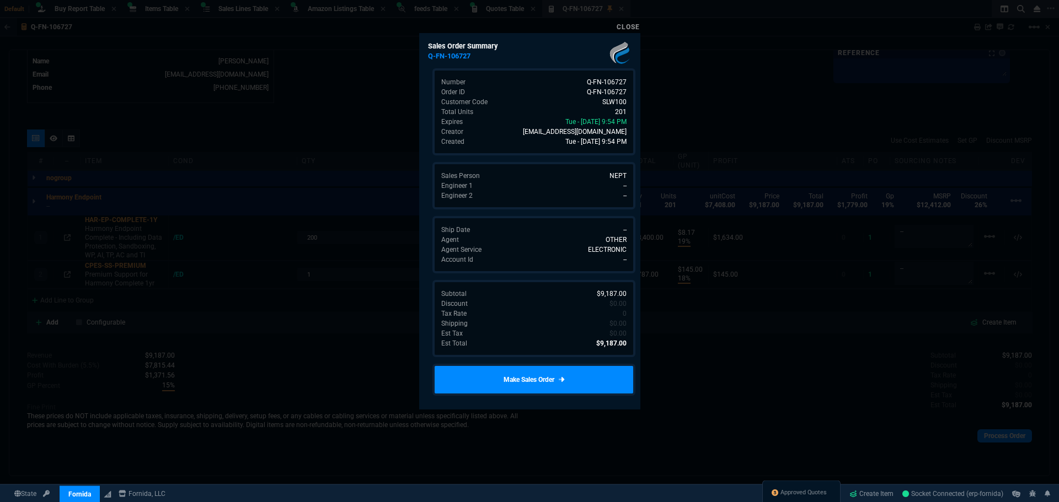
click at [542, 384] on link "Make Sales Order" at bounding box center [533, 380] width 203 height 32
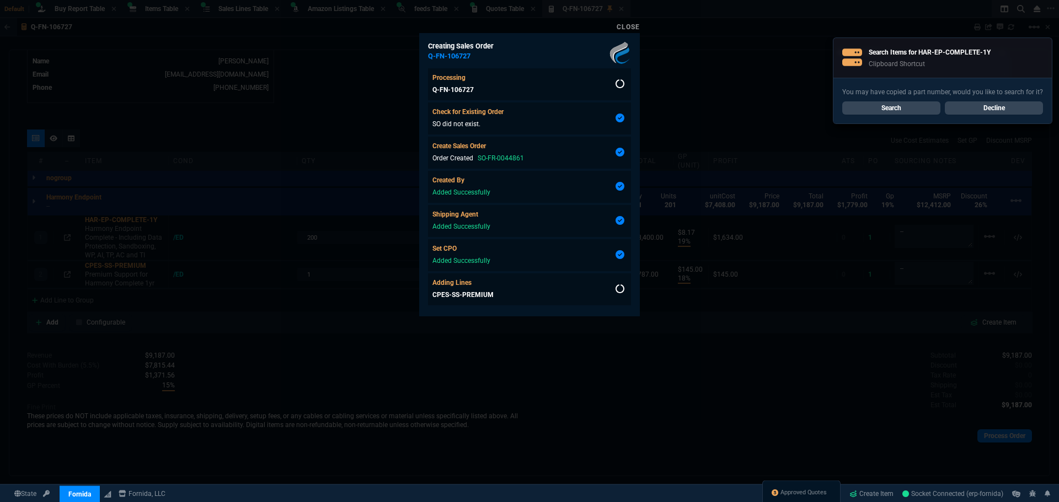
click at [628, 28] on link "Close" at bounding box center [628, 27] width 23 height 8
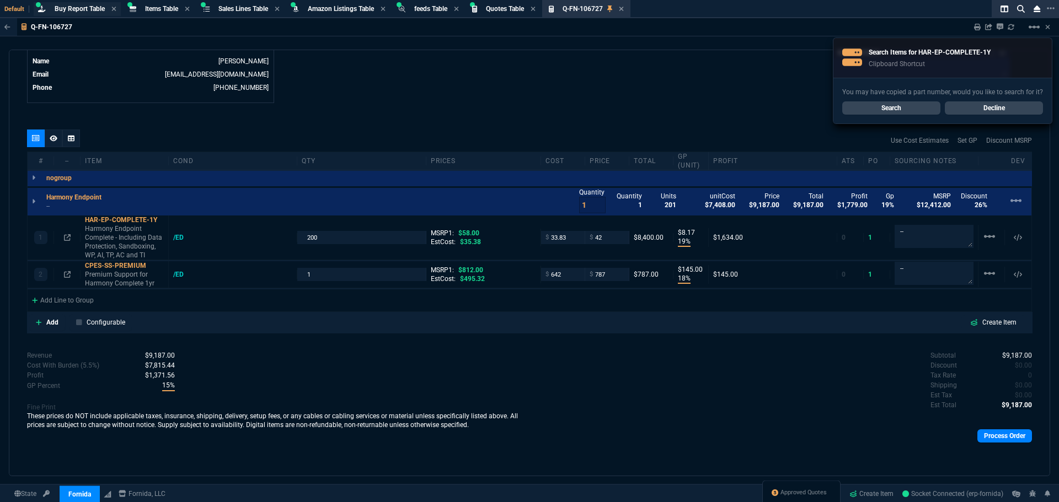
click at [77, 7] on span "Buy Report Table" at bounding box center [80, 9] width 50 height 8
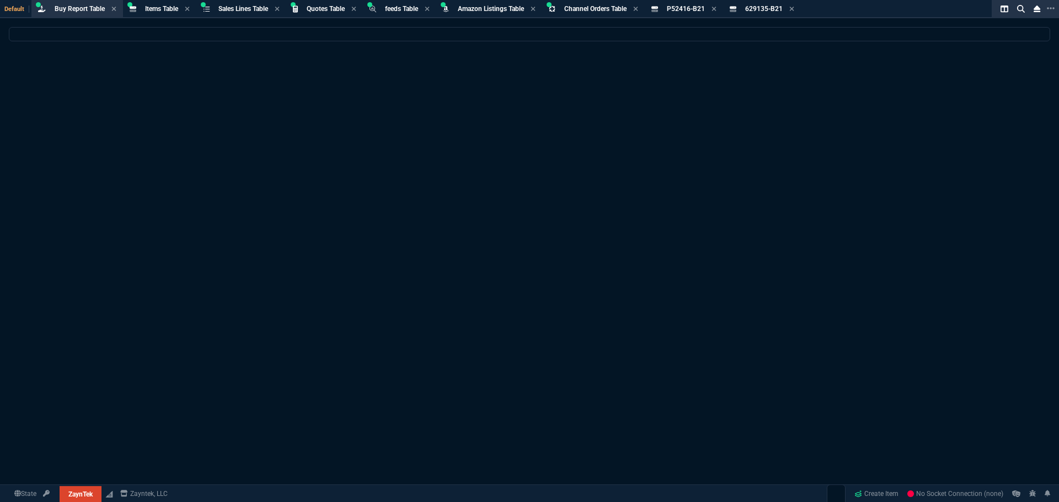
select select "8: NEPT"
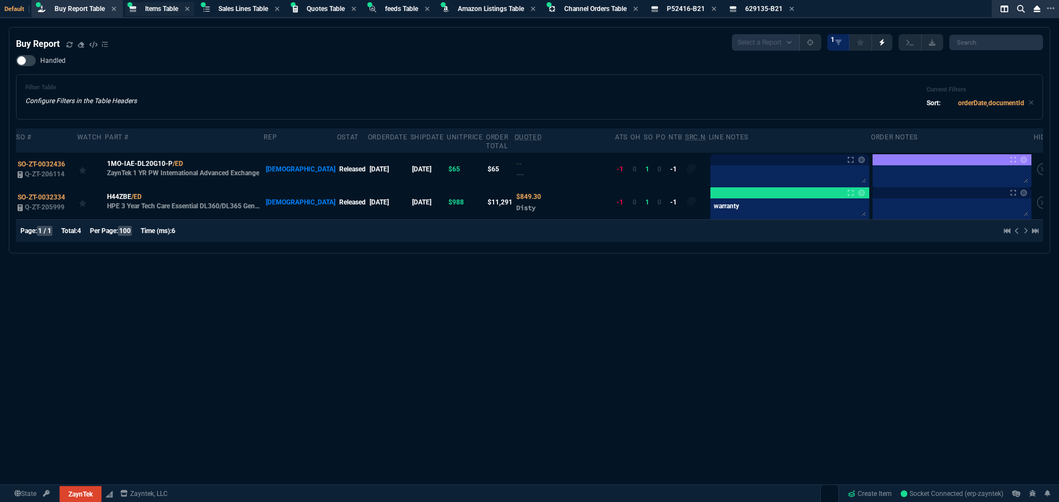
click at [169, 9] on span "Items Table" at bounding box center [161, 9] width 33 height 8
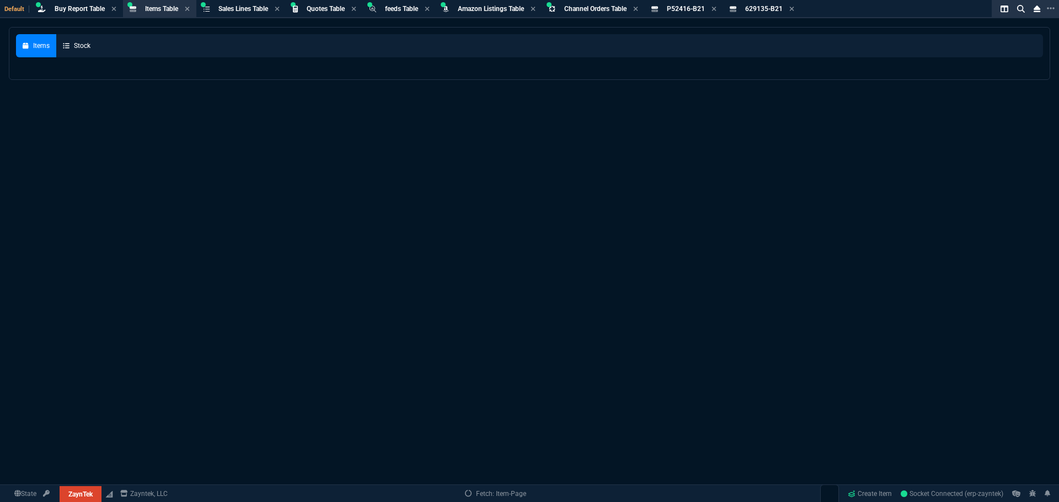
select select
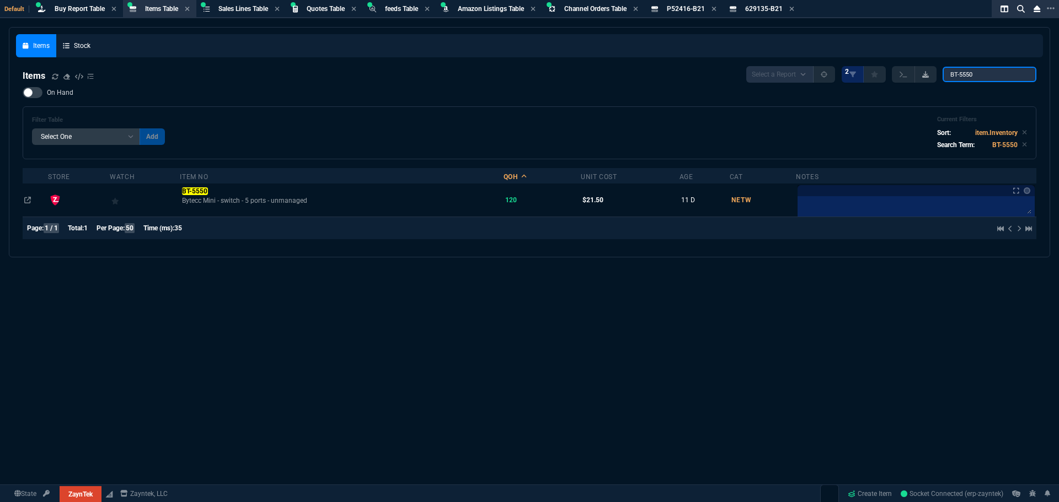
drag, startPoint x: 973, startPoint y: 77, endPoint x: 923, endPoint y: 77, distance: 50.2
click at [925, 77] on div "Select a Report NEW QUERY 2 BT-5550" at bounding box center [891, 74] width 290 height 17
paste input "3290646-A"
type input "3290646-A"
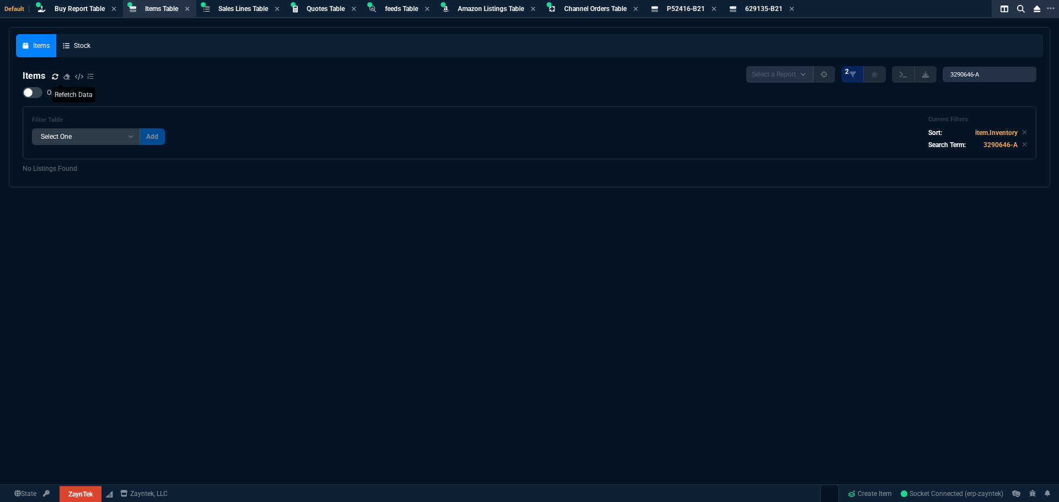
click at [53, 81] on fa-icon at bounding box center [55, 77] width 7 height 8
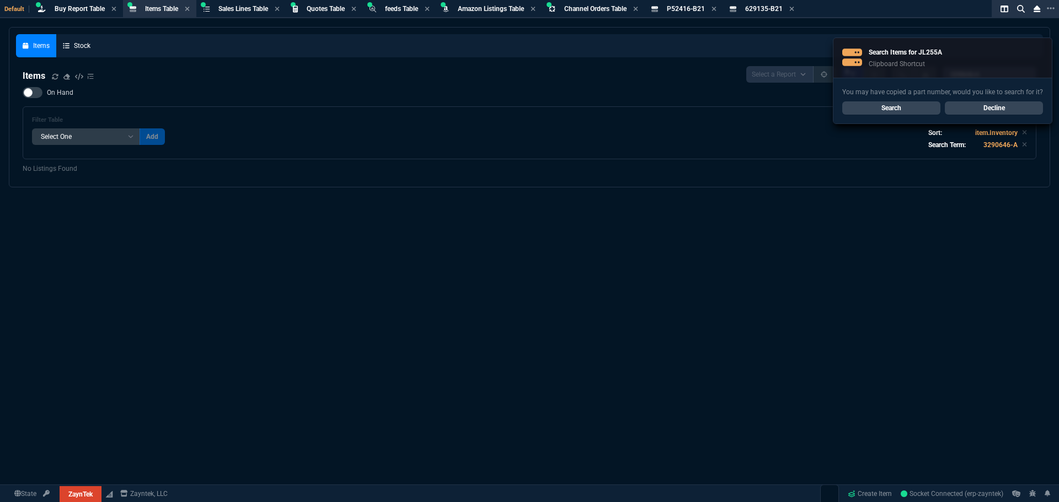
click at [218, 65] on nx-fornida-items-table "Items Select a Report NEW QUERY 2 3290646-A On Hand Filter Table Select One Add…" at bounding box center [529, 120] width 1027 height 121
click at [898, 110] on link "Search" at bounding box center [891, 107] width 98 height 13
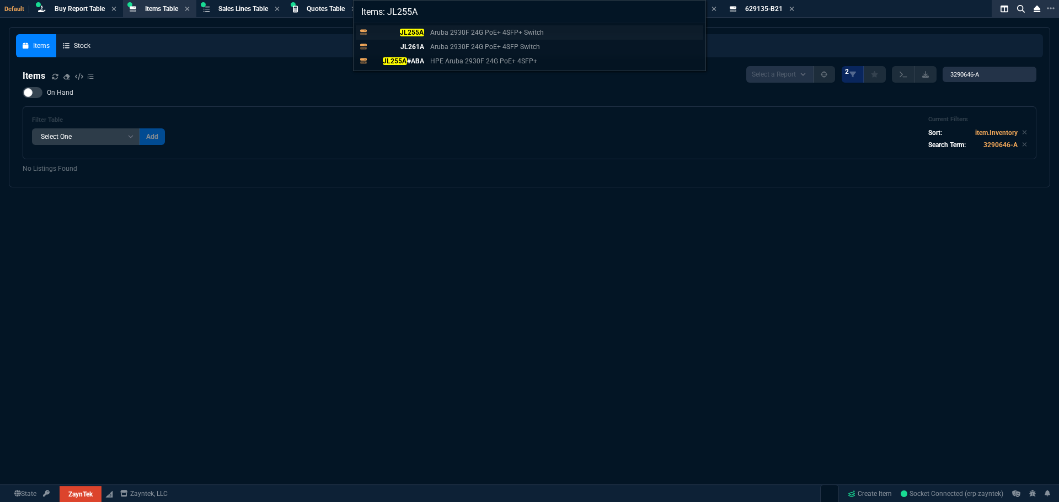
click at [425, 31] on div "JL255A Aruba 2930F 24G PoE+ 4SFP+ Switch" at bounding box center [459, 33] width 177 height 10
